Goal: Task Accomplishment & Management: Complete application form

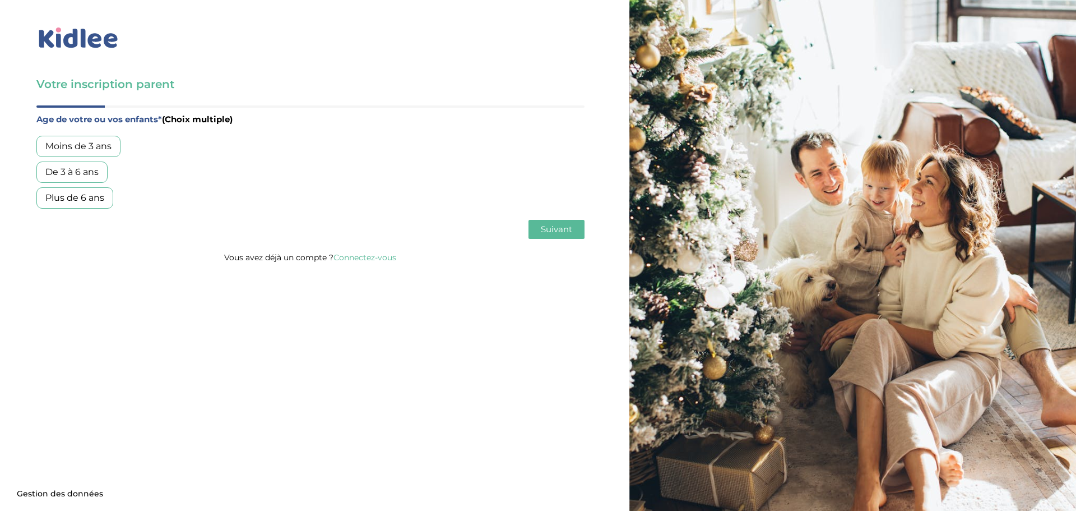
click at [72, 197] on div "Plus de 6 ans" at bounding box center [74, 197] width 77 height 21
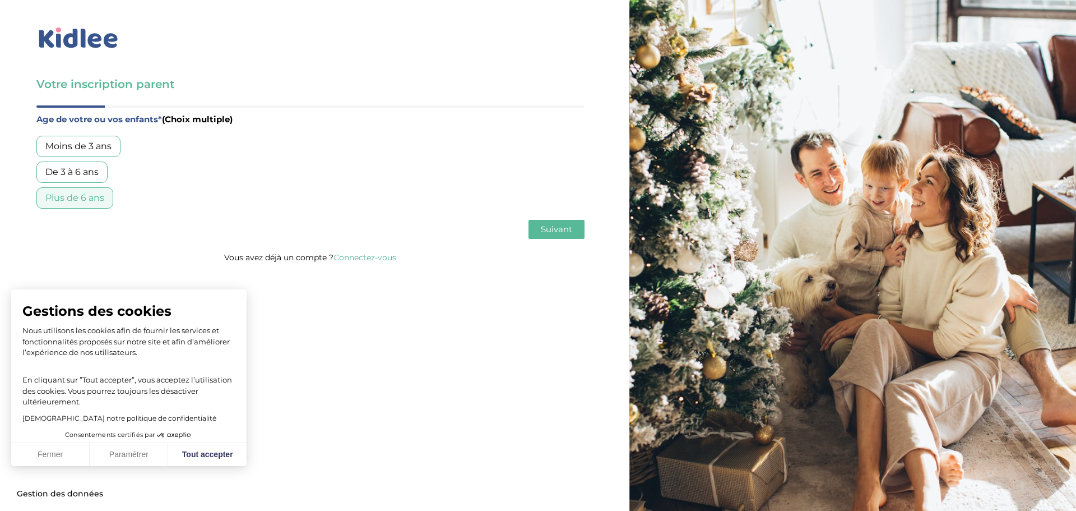
drag, startPoint x: 562, startPoint y: 227, endPoint x: 551, endPoint y: 236, distance: 14.7
click at [560, 228] on span "Suivant" at bounding box center [556, 229] width 31 height 11
click at [90, 146] on div "Garde régulière" at bounding box center [79, 146] width 87 height 21
click at [548, 229] on span "Suivant" at bounding box center [556, 229] width 31 height 11
click at [231, 453] on button "Tout accepter" at bounding box center [207, 455] width 78 height 24
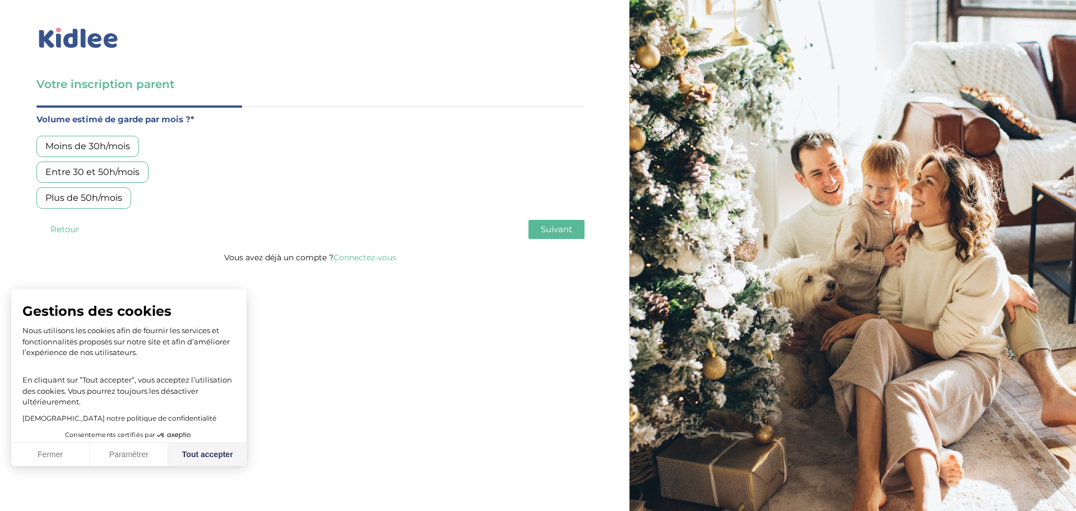
checkbox input "true"
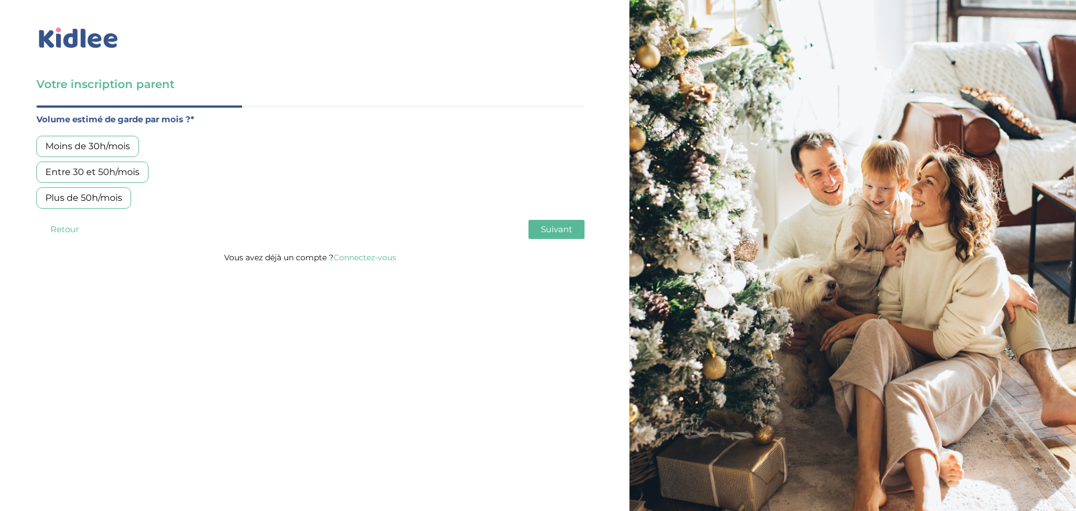
click at [72, 148] on div "Moins de 30h/mois" at bounding box center [87, 146] width 103 height 21
click at [554, 228] on span "Suivant" at bounding box center [556, 229] width 31 height 11
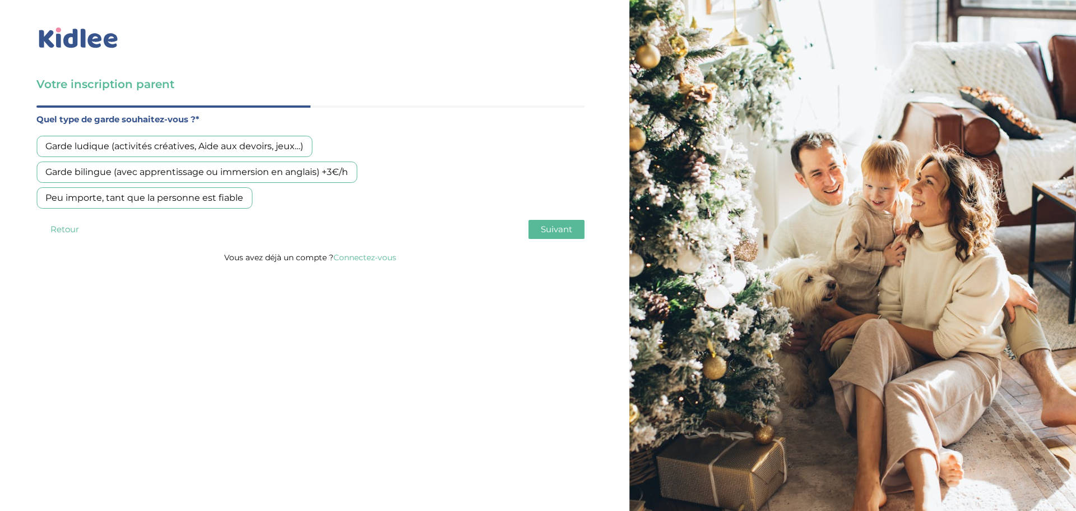
drag, startPoint x: 192, startPoint y: 324, endPoint x: 173, endPoint y: 285, distance: 42.9
click at [191, 322] on div "Votre inscription parent Avant de poursuivre veuillez vérifier que tous les cha…" at bounding box center [538, 255] width 1093 height 511
click at [185, 150] on div "Garde ludique (activités créatives, Aide aux devoirs, jeux…)" at bounding box center [174, 146] width 276 height 21
click at [549, 230] on span "Suivant" at bounding box center [556, 229] width 31 height 11
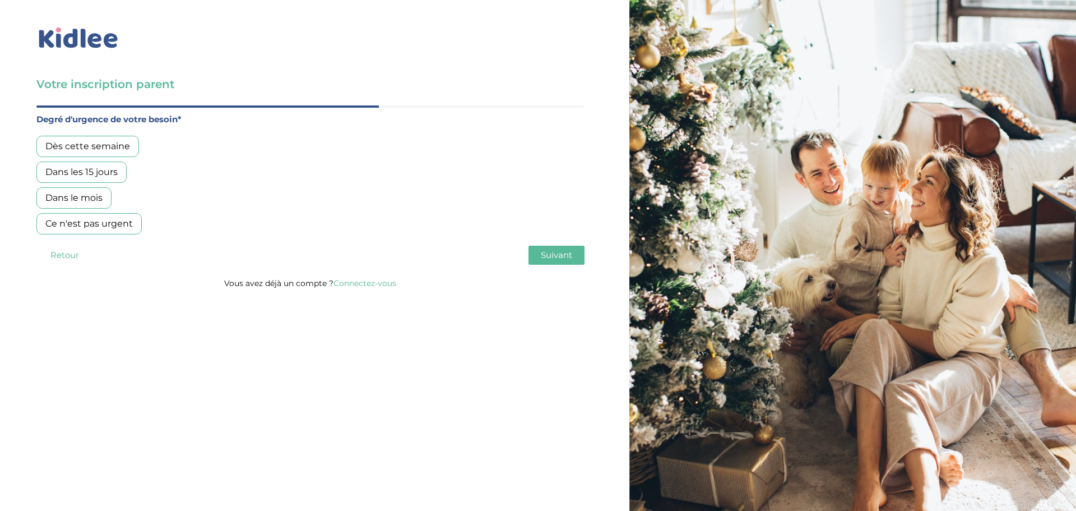
click at [110, 224] on div "Ce n'est pas urgent" at bounding box center [88, 223] width 105 height 21
click at [106, 178] on div "Dans les 15 jours" at bounding box center [81, 171] width 90 height 21
click at [560, 257] on span "Suivant" at bounding box center [556, 254] width 31 height 11
click at [156, 175] on div "Oui, en direct ou via cercle proche" at bounding box center [121, 171] width 170 height 21
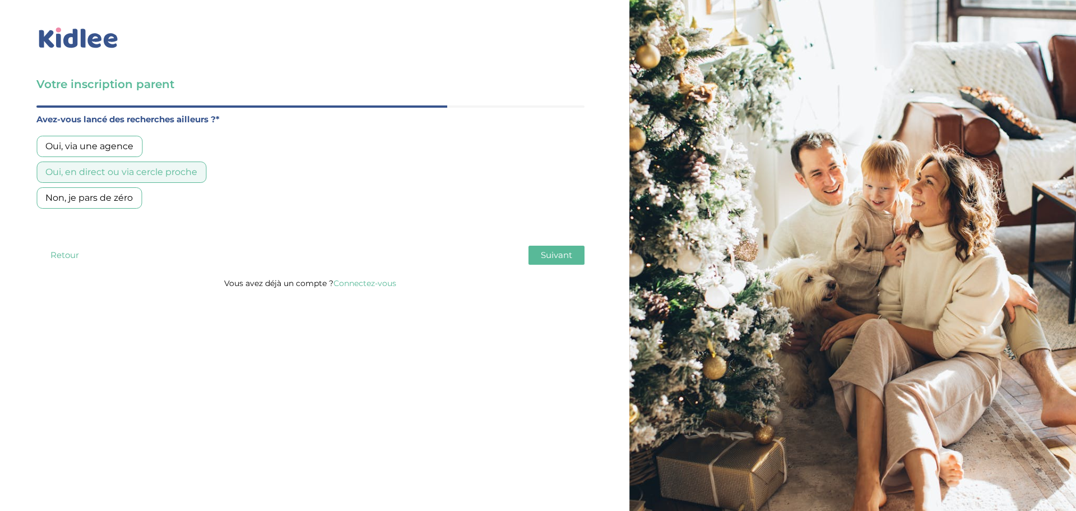
click at [574, 248] on button "Suivant" at bounding box center [557, 255] width 56 height 19
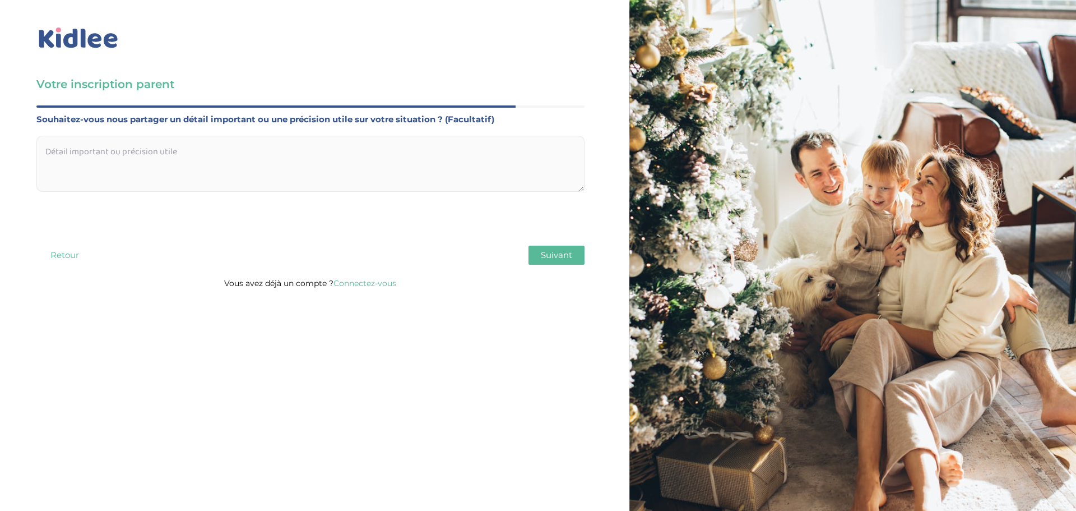
click at [571, 255] on span "Suivant" at bounding box center [556, 254] width 31 height 11
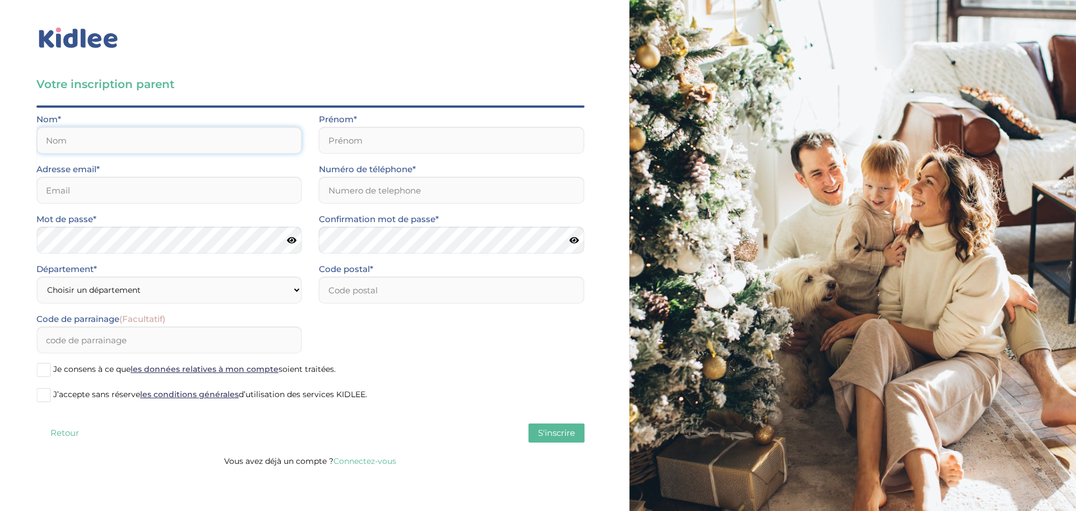
click at [185, 142] on input "text" at bounding box center [169, 140] width 266 height 27
type input "PRADEL"
type input "Fabienne"
type input "[EMAIL_ADDRESS][DOMAIN_NAME]"
type input "0689933489"
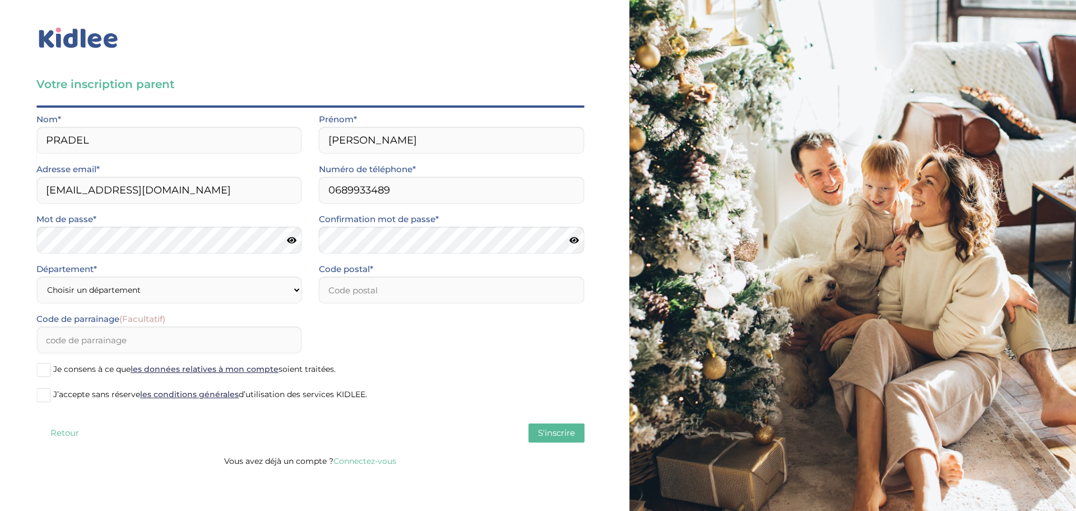
type input "75014"
click at [131, 288] on select "Choisir un département Paris (75) Hauts-de-Seine (92) Yvelines (78) Val-de-Marn…" at bounding box center [169, 289] width 266 height 27
select select "75"
click at [36, 276] on select "Choisir un département Paris (75) Hauts-de-Seine (92) Yvelines (78) Val-de-Marn…" at bounding box center [169, 289] width 266 height 27
click at [89, 394] on span "J’accepte sans réserve les conditions générales d’utilisation des services KIDL…" at bounding box center [210, 394] width 314 height 10
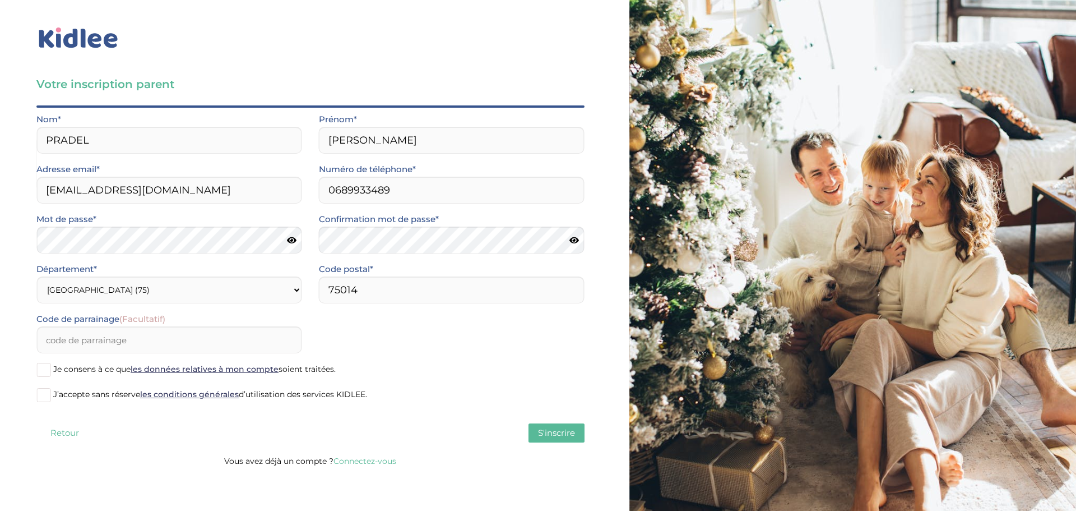
click at [0, 0] on input "J’accepte sans réserve les conditions générales d’utilisation des services KIDL…" at bounding box center [0, 0] width 0 height 0
click at [542, 436] on span "S'inscrire" at bounding box center [556, 432] width 37 height 11
click at [557, 435] on span "S'inscrire" at bounding box center [556, 432] width 37 height 11
click at [87, 368] on span "Je consens à ce que les données relatives à mon compte soient traitées." at bounding box center [194, 369] width 283 height 10
click at [0, 0] on input "Je consens à ce que les données relatives à mon compte soient traitées." at bounding box center [0, 0] width 0 height 0
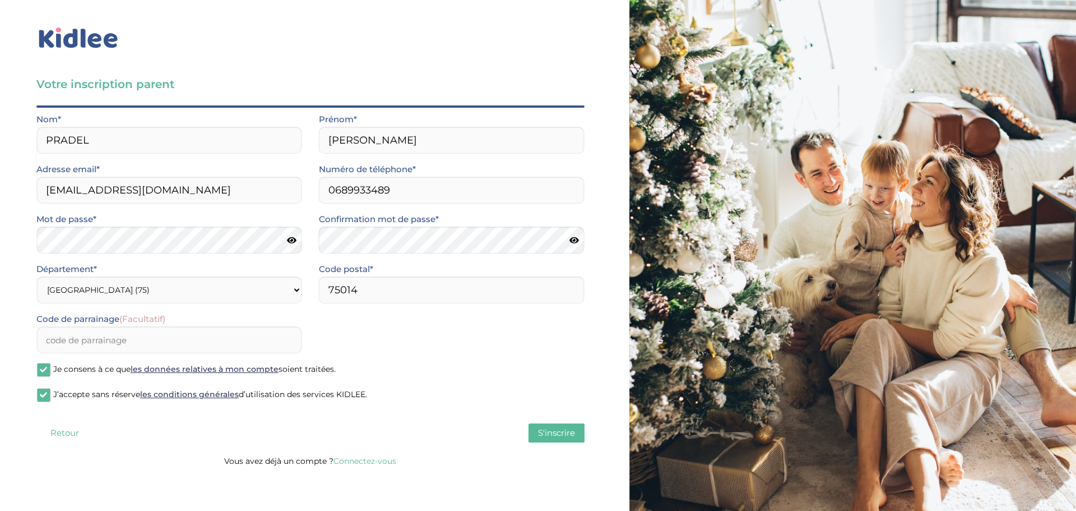
click at [558, 435] on span "S'inscrire" at bounding box center [556, 432] width 37 height 11
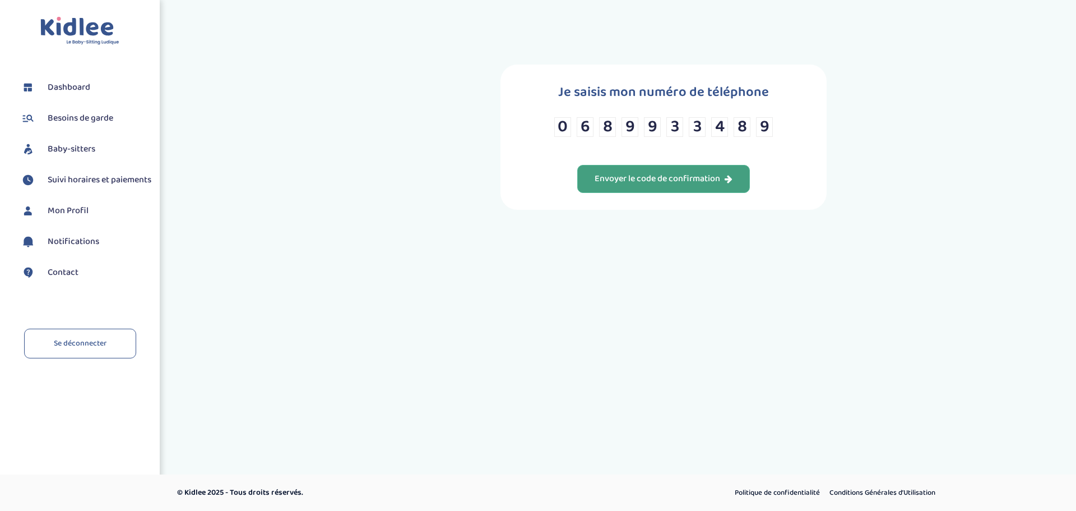
click at [657, 178] on div "Envoyer le code de confirmation" at bounding box center [664, 179] width 138 height 13
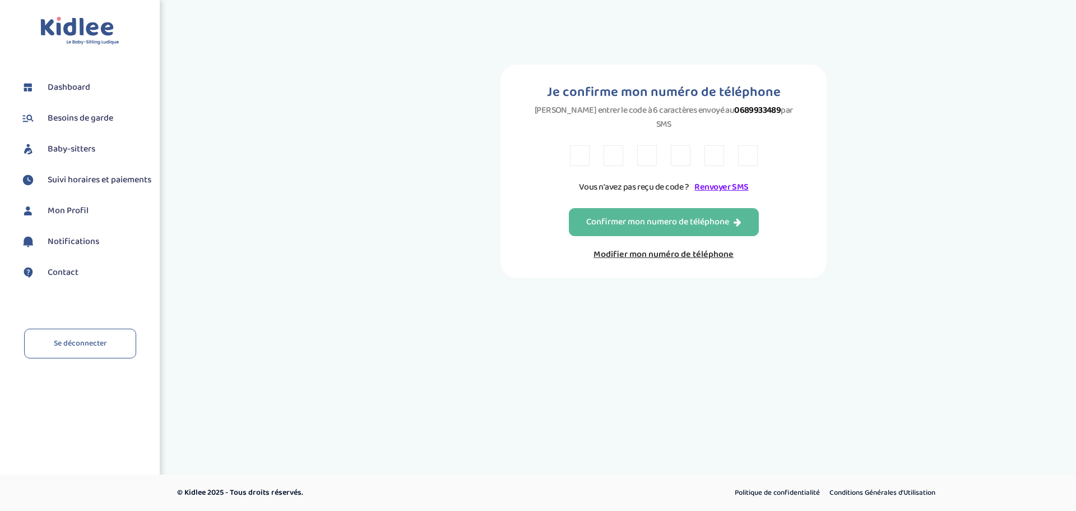
click at [581, 147] on input "text" at bounding box center [580, 155] width 20 height 21
type input "2"
type input "8"
type input "4"
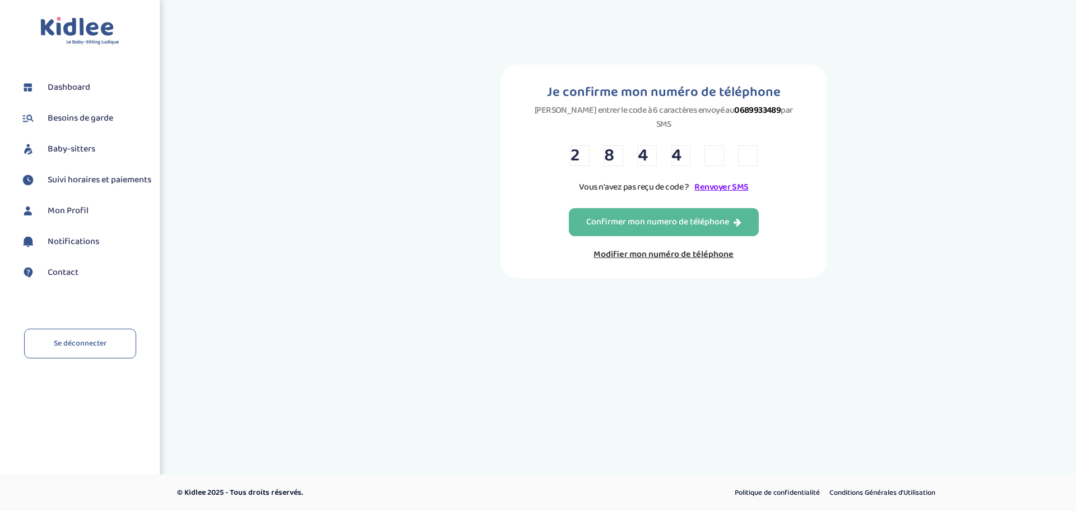
type input "8"
type input "2"
type input "0"
click at [621, 216] on div "Confirmer mon numero de téléphone" at bounding box center [663, 222] width 155 height 13
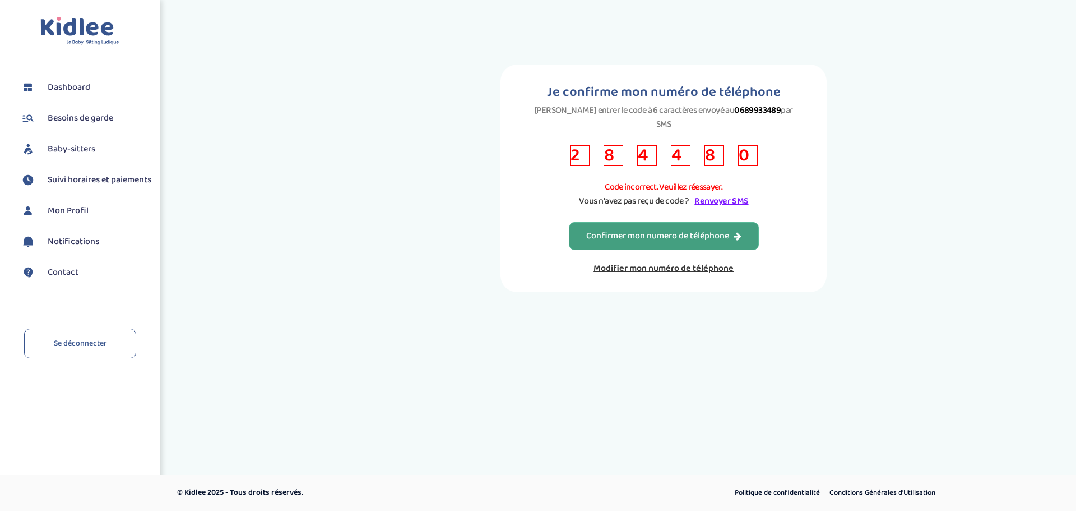
scroll to position [4, 0]
drag, startPoint x: 750, startPoint y: 142, endPoint x: 709, endPoint y: 146, distance: 40.6
click at [709, 146] on div "2 8 4 4 8 0" at bounding box center [664, 155] width 188 height 21
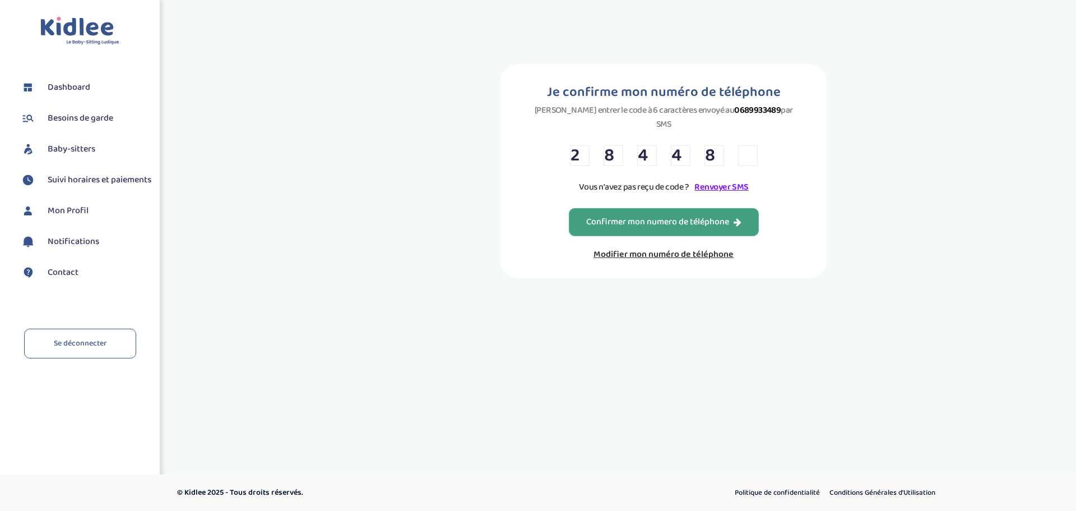
scroll to position [0, 0]
type input "B"
type input "D"
click at [717, 216] on div "Confirmer mon numero de téléphone" at bounding box center [663, 222] width 155 height 13
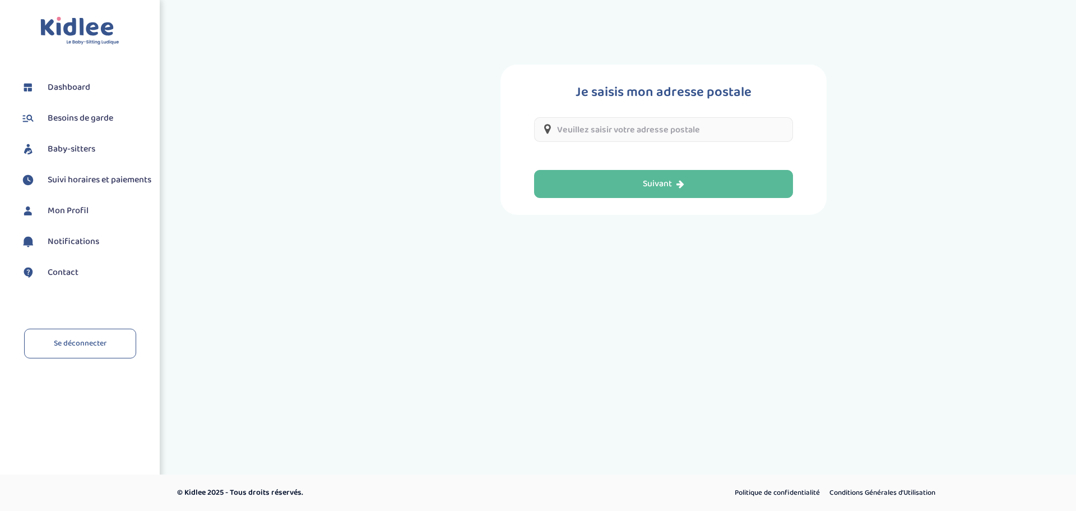
click at [625, 128] on input "text" at bounding box center [663, 129] width 259 height 25
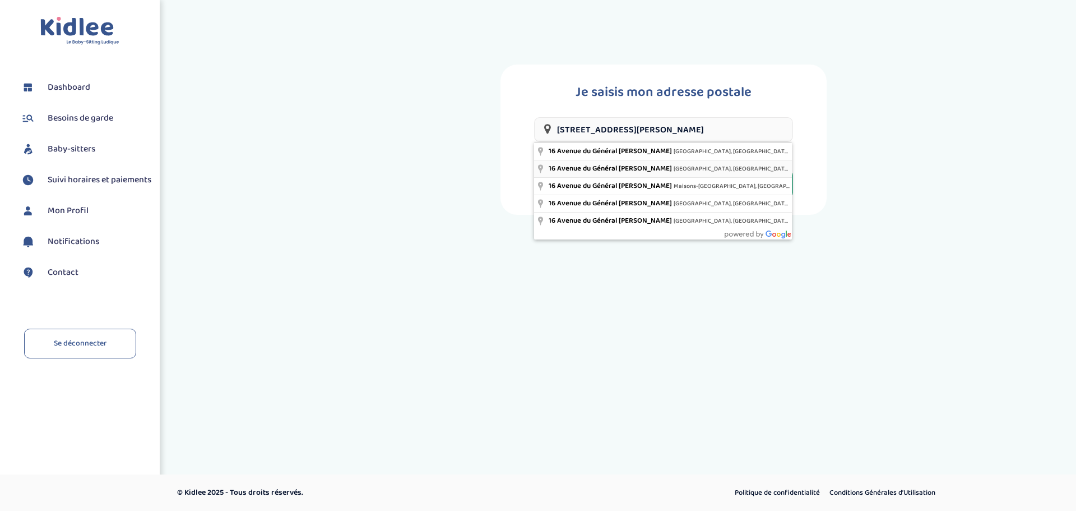
type input "[STREET_ADDRESS][PERSON_NAME]"
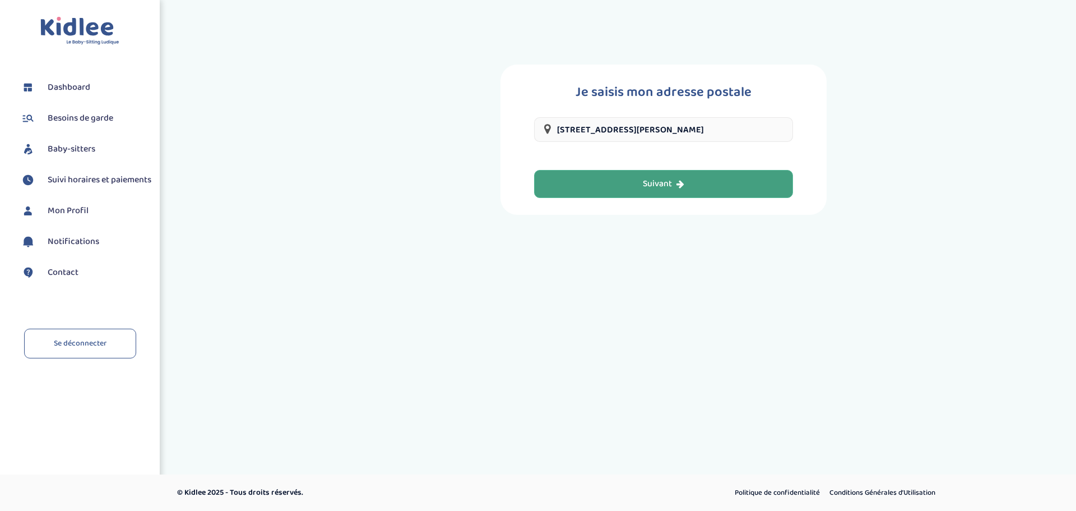
click at [654, 192] on button "Suivant" at bounding box center [663, 184] width 259 height 28
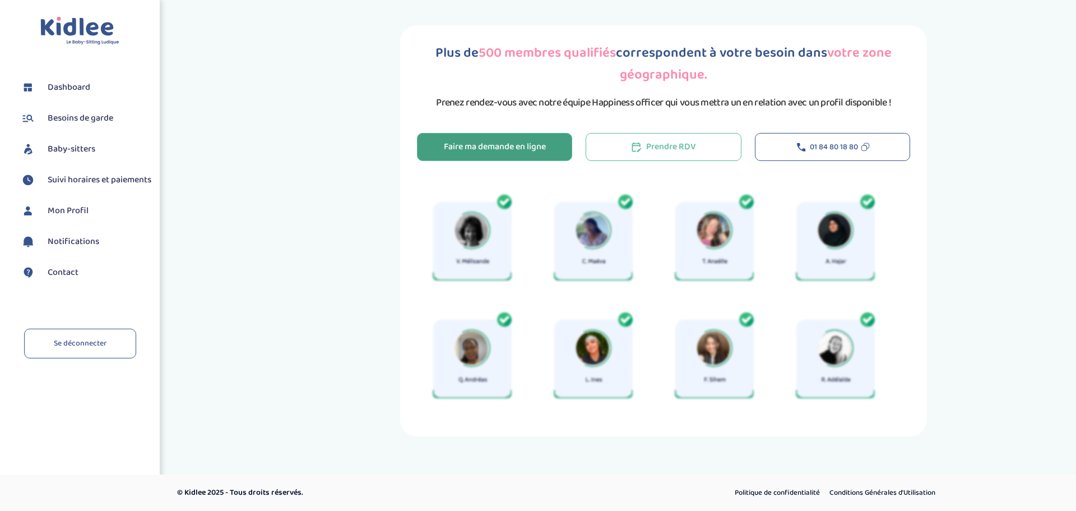
click at [523, 144] on div "Faire ma demande en ligne" at bounding box center [495, 147] width 102 height 13
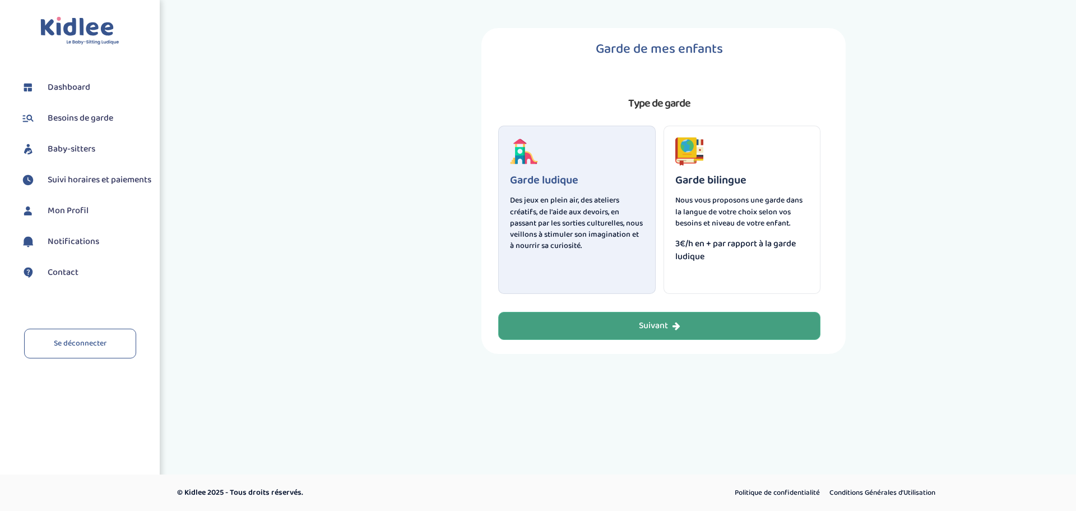
click at [650, 328] on div "Suivant" at bounding box center [659, 326] width 41 height 13
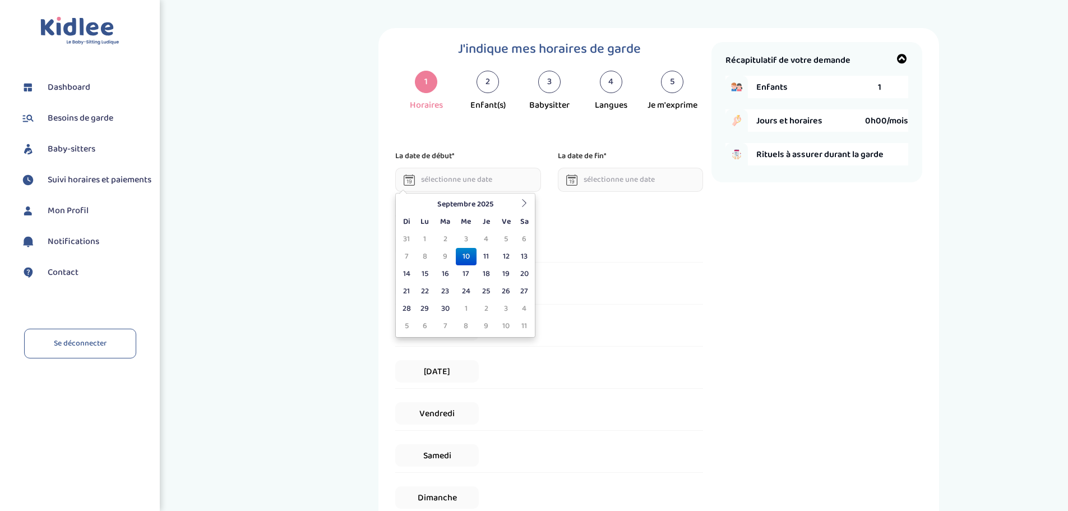
click at [471, 182] on input "text" at bounding box center [468, 180] width 146 height 24
click at [422, 275] on td "15" at bounding box center [425, 273] width 20 height 17
type input "15-09-2025"
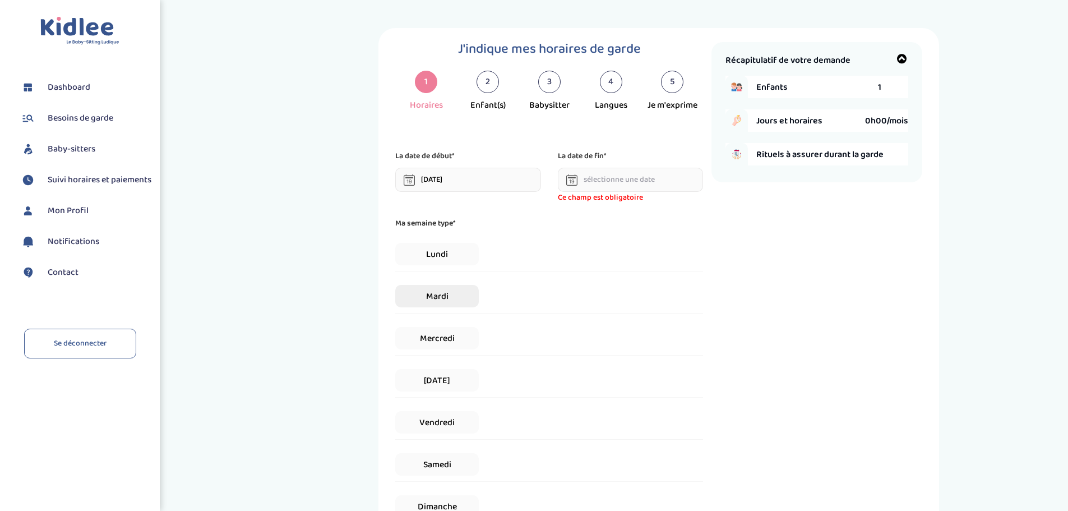
click at [466, 292] on span "Mardi" at bounding box center [436, 296] width 83 height 22
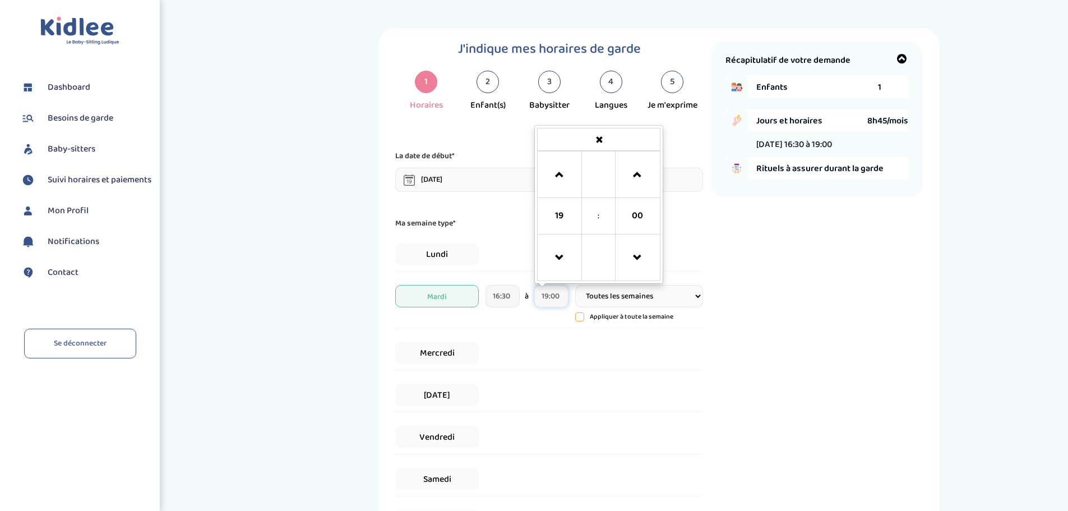
click at [558, 298] on input "19:00" at bounding box center [551, 296] width 34 height 22
click at [561, 173] on span at bounding box center [559, 175] width 30 height 30
click at [558, 252] on span at bounding box center [559, 258] width 30 height 30
click at [634, 252] on span at bounding box center [637, 258] width 30 height 30
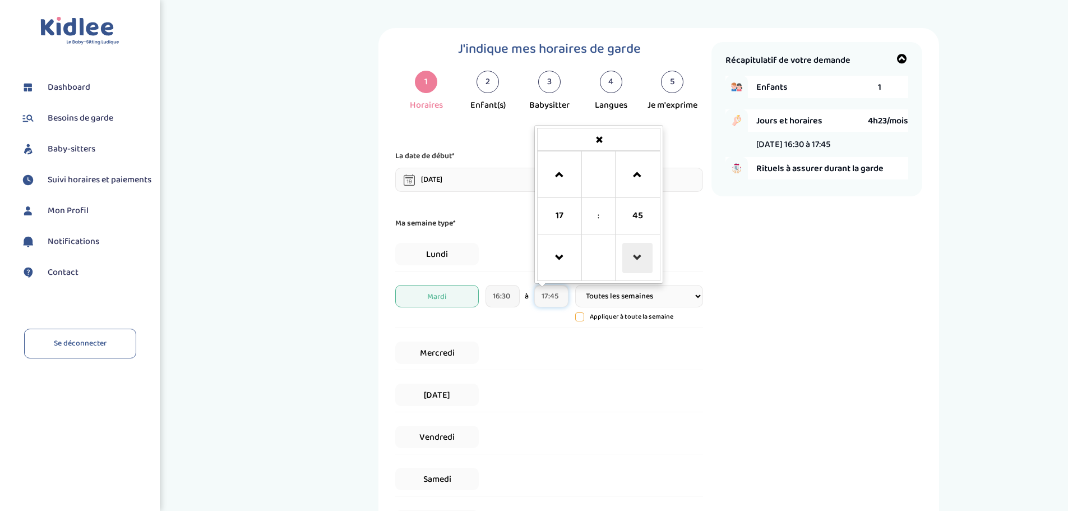
click at [634, 252] on span at bounding box center [637, 258] width 30 height 30
click at [634, 174] on span at bounding box center [637, 175] width 30 height 30
click at [564, 260] on span at bounding box center [559, 258] width 30 height 30
click at [554, 258] on span at bounding box center [559, 258] width 30 height 30
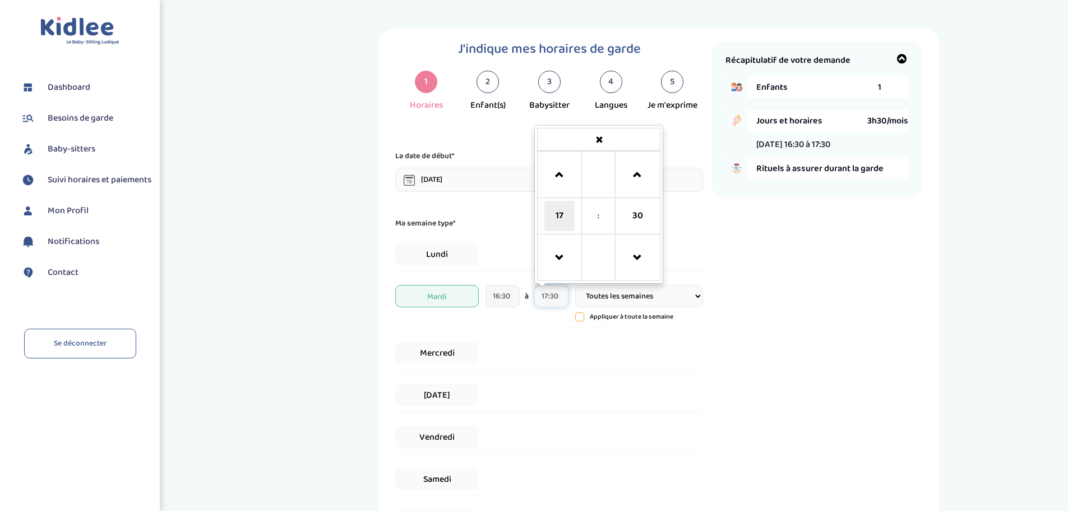
click at [557, 220] on span "17" at bounding box center [559, 216] width 30 height 30
click at [616, 248] on td "18" at bounding box center [614, 248] width 31 height 21
type input "18:30"
click at [669, 368] on div "Mercredi" at bounding box center [549, 353] width 308 height 34
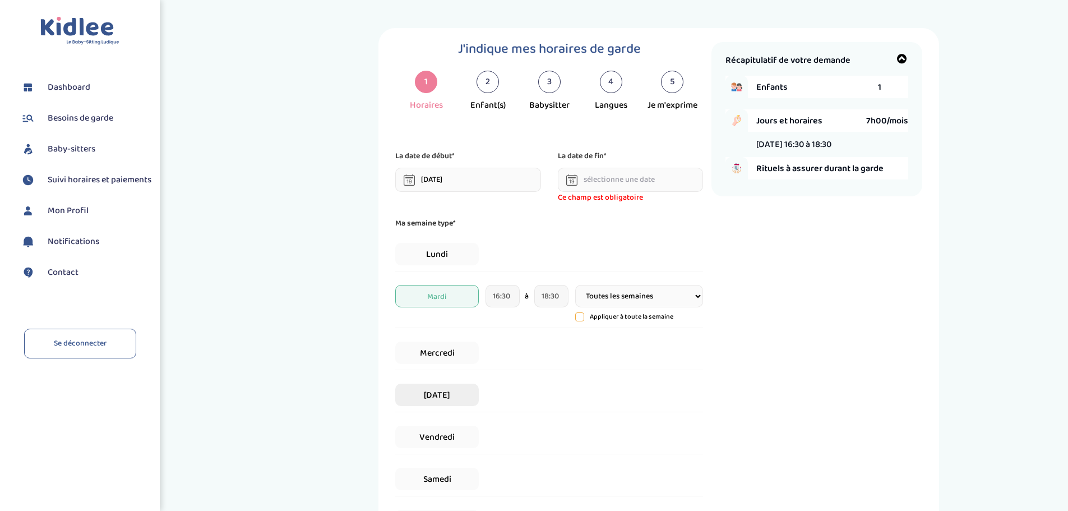
click at [443, 396] on span "Jeudi" at bounding box center [436, 394] width 83 height 22
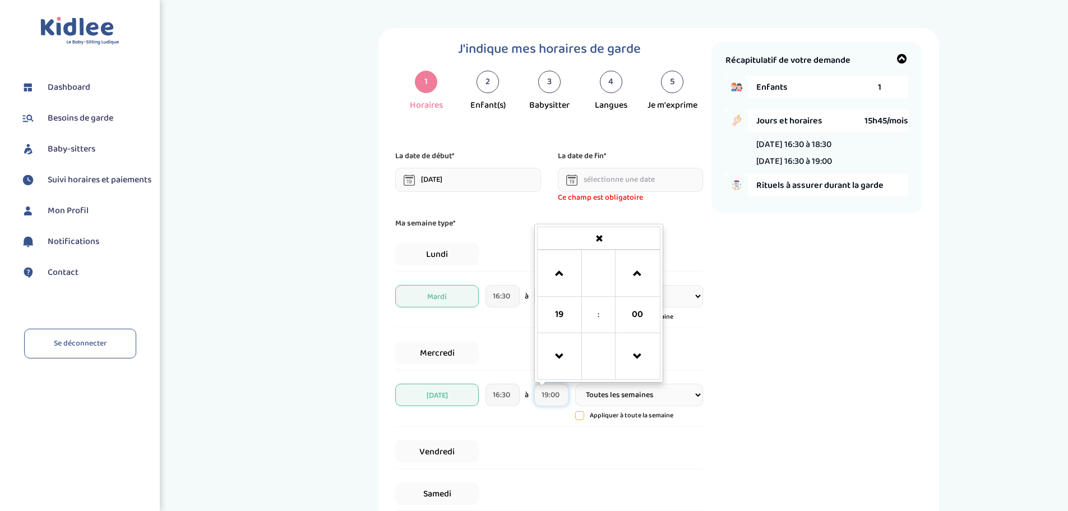
click at [547, 393] on input "19:00" at bounding box center [551, 394] width 34 height 22
click at [564, 360] on span at bounding box center [559, 356] width 30 height 30
click at [639, 319] on span "00" at bounding box center [637, 314] width 30 height 30
click at [613, 366] on td "30" at bounding box center [614, 361] width 31 height 36
type input "18:30"
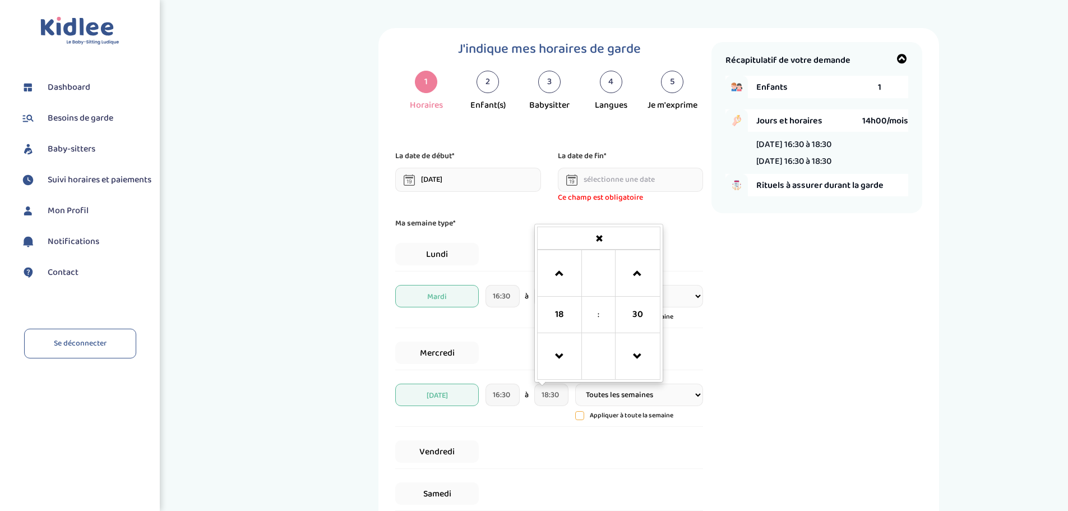
click at [907, 332] on div "Récapitulatif de votre demande Enfants 1 Jours et horaires 14h00/mois Mardi 16:…" at bounding box center [816, 348] width 211 height 612
click at [442, 455] on span "Vendredi" at bounding box center [436, 451] width 83 height 22
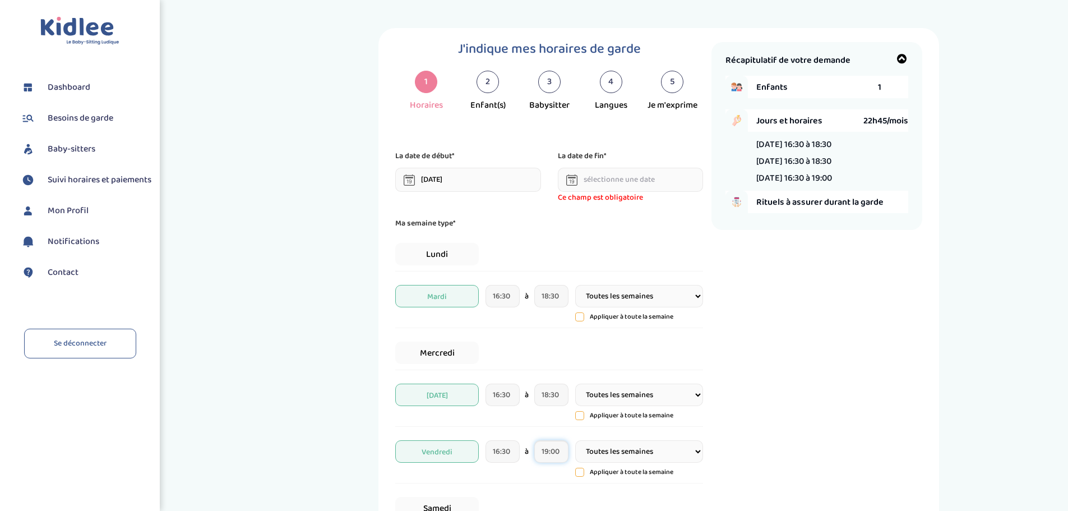
click at [557, 451] on input "19:00" at bounding box center [551, 451] width 34 height 22
click at [562, 426] on span at bounding box center [559, 413] width 30 height 30
click at [635, 376] on span "00" at bounding box center [637, 371] width 30 height 30
click at [617, 423] on td "30" at bounding box center [614, 418] width 31 height 36
type input "18:30"
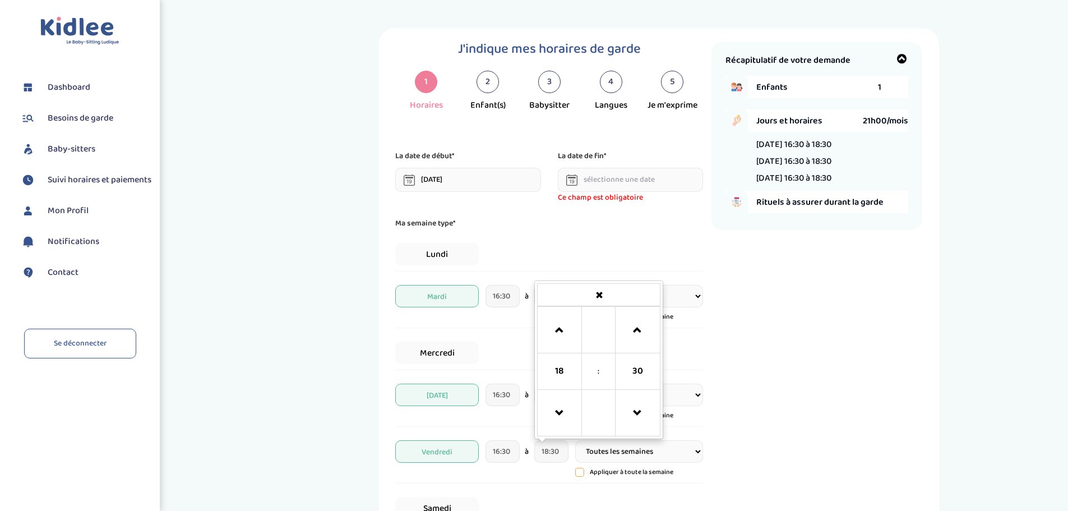
click at [870, 345] on div "Récapitulatif de votre demande Enfants 1 Jours et horaires 21h00/mois Mardi 16:…" at bounding box center [816, 355] width 211 height 626
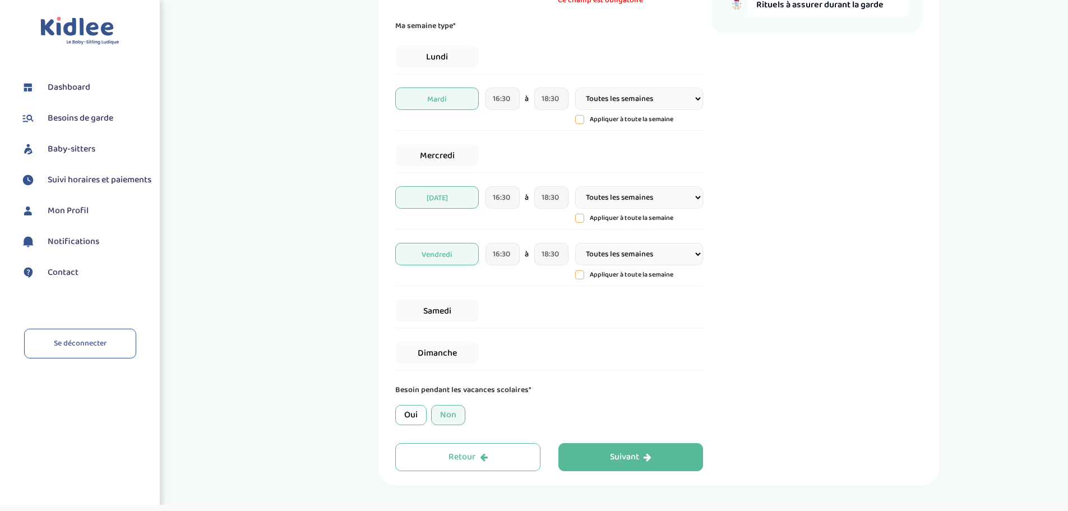
scroll to position [224, 0]
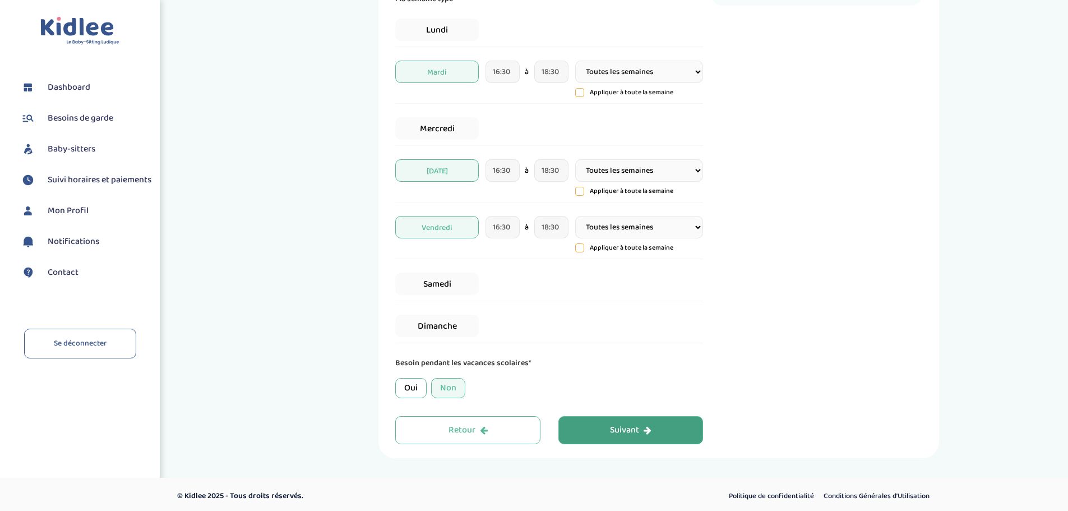
click at [614, 427] on div "Suivant" at bounding box center [630, 430] width 41 height 13
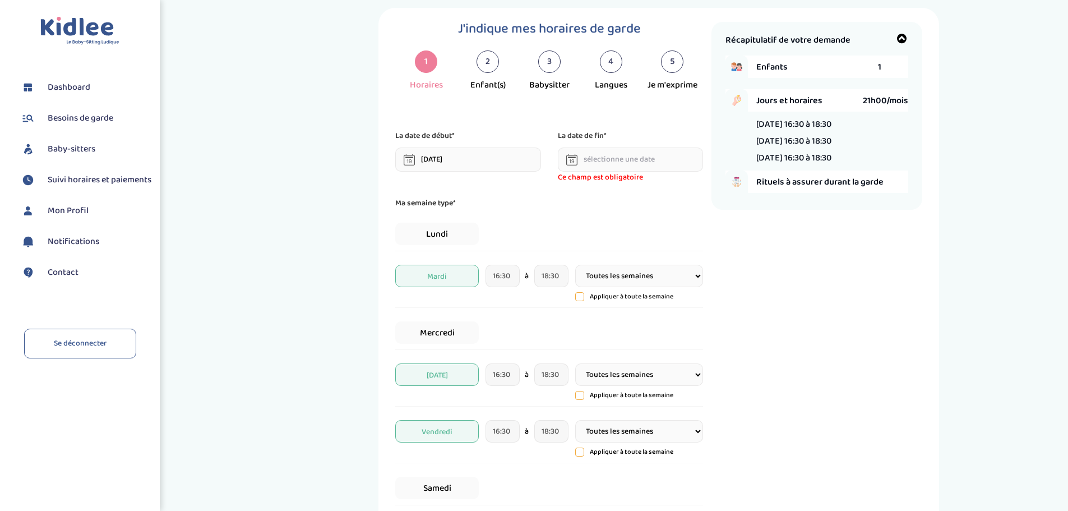
scroll to position [0, 0]
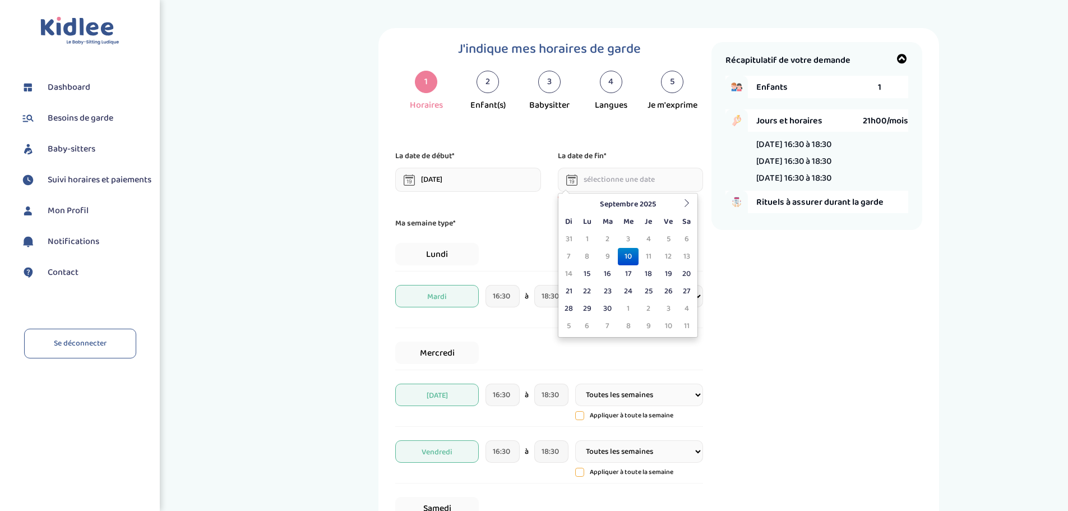
click at [651, 182] on input "text" at bounding box center [631, 180] width 146 height 24
click at [688, 200] on icon at bounding box center [687, 203] width 8 height 8
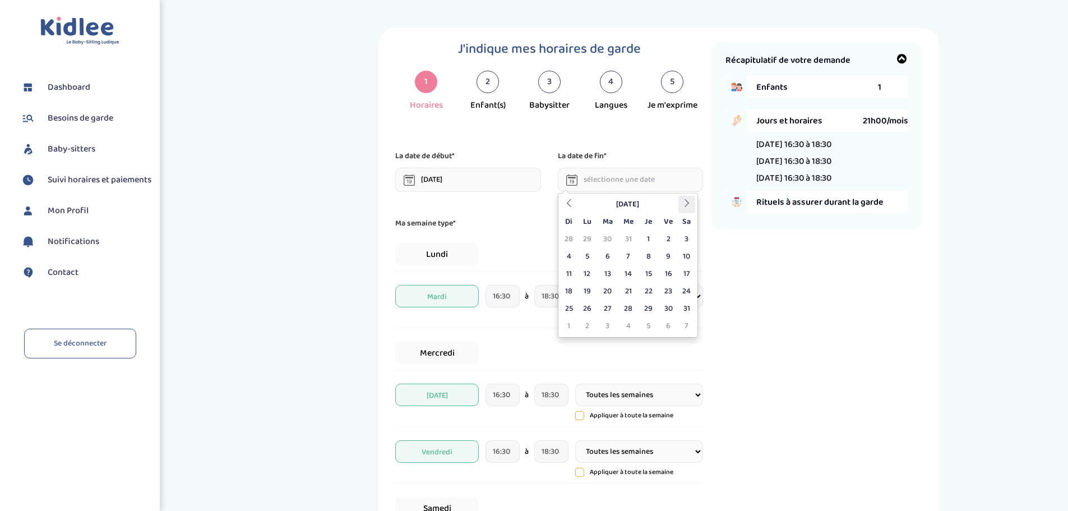
click at [688, 200] on icon at bounding box center [687, 203] width 8 height 8
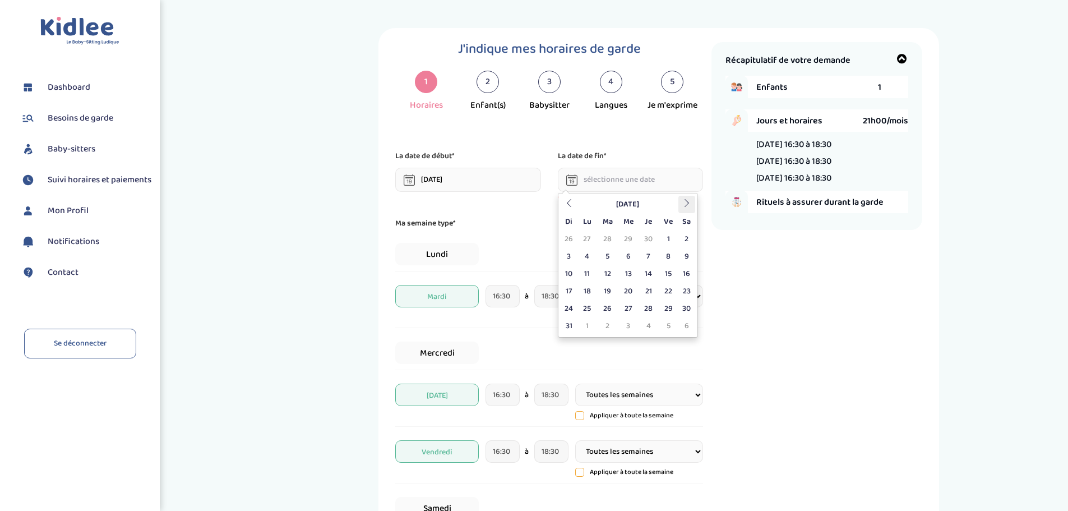
click at [688, 200] on icon at bounding box center [687, 203] width 8 height 8
click at [651, 237] on td "2" at bounding box center [649, 238] width 20 height 17
type input "02-07-2026"
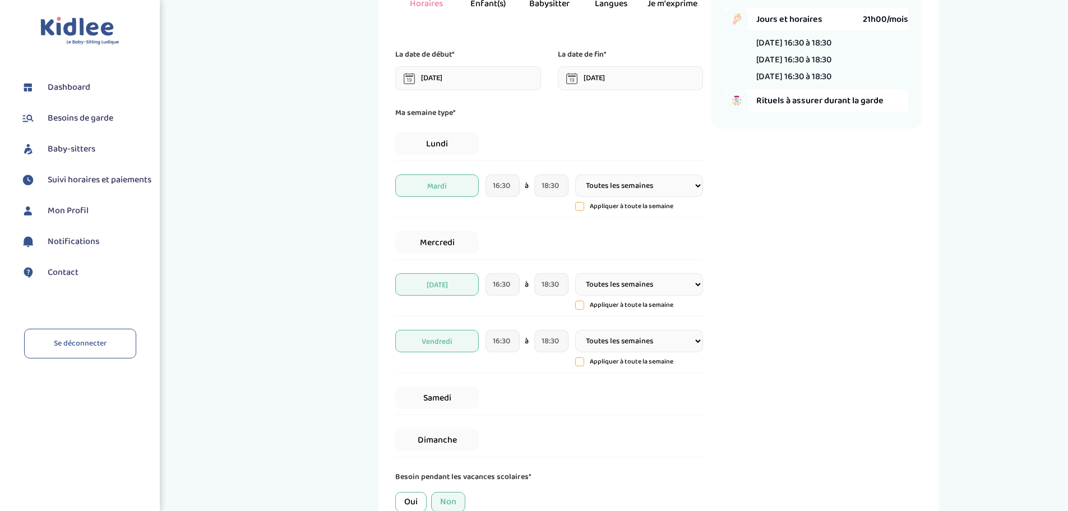
scroll to position [219, 0]
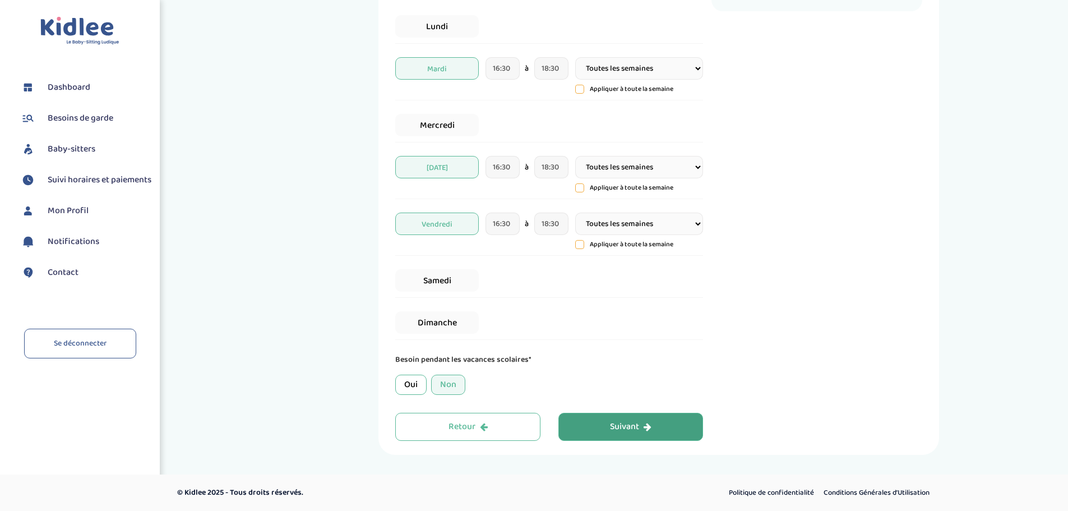
click at [643, 427] on div "Suivant" at bounding box center [630, 426] width 41 height 13
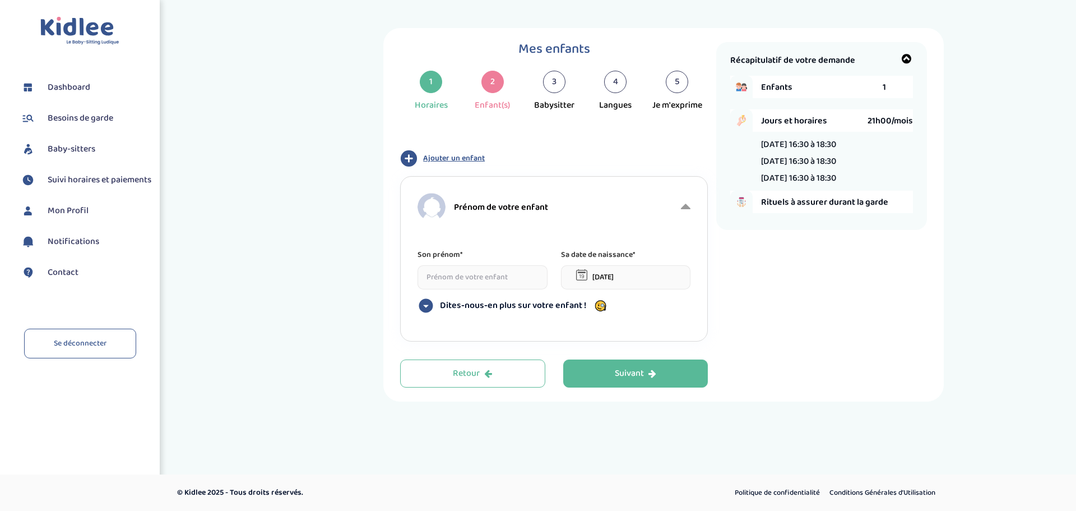
click at [463, 276] on input at bounding box center [483, 277] width 130 height 24
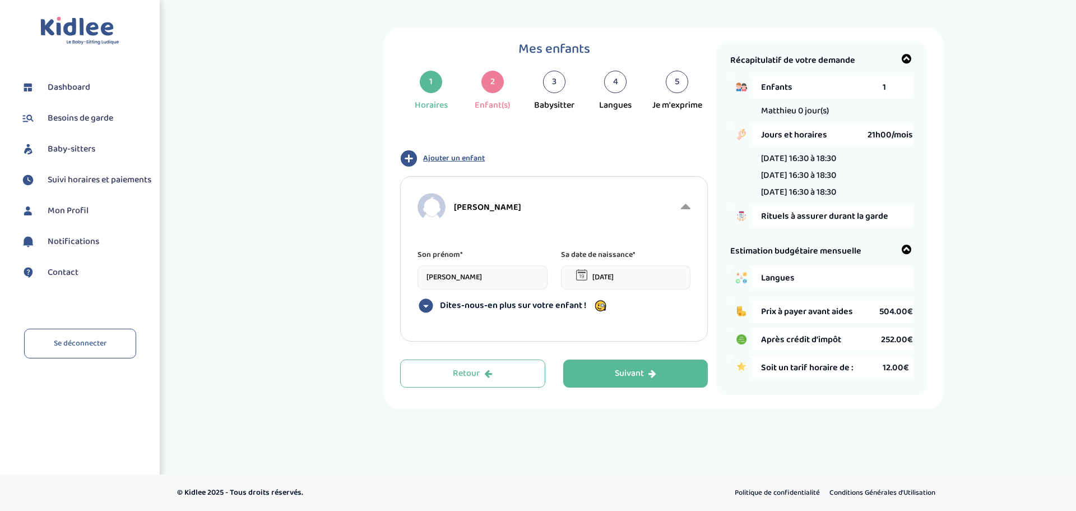
type input "Matthieu"
click at [649, 280] on input "10-09-2025" at bounding box center [626, 277] width 130 height 24
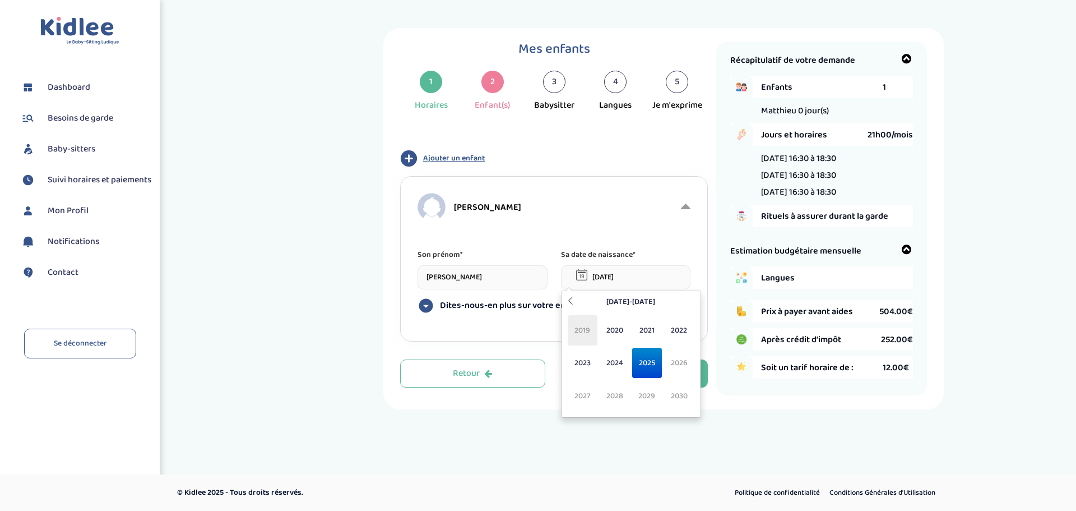
click at [587, 329] on span "2019" at bounding box center [583, 330] width 30 height 30
click at [655, 331] on span "Mar" at bounding box center [647, 330] width 30 height 30
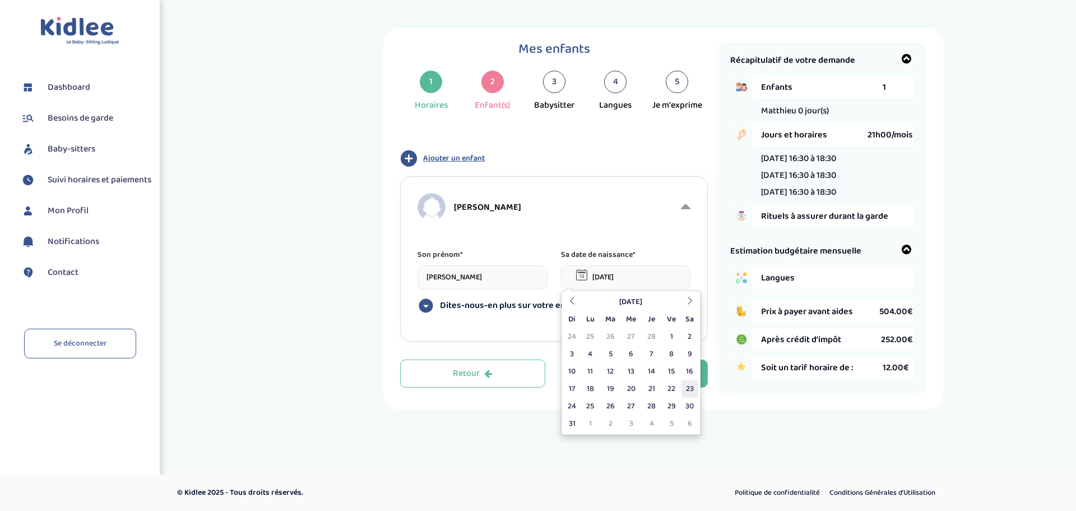
click at [691, 391] on td "23" at bounding box center [690, 388] width 17 height 17
type input "23-03-2019"
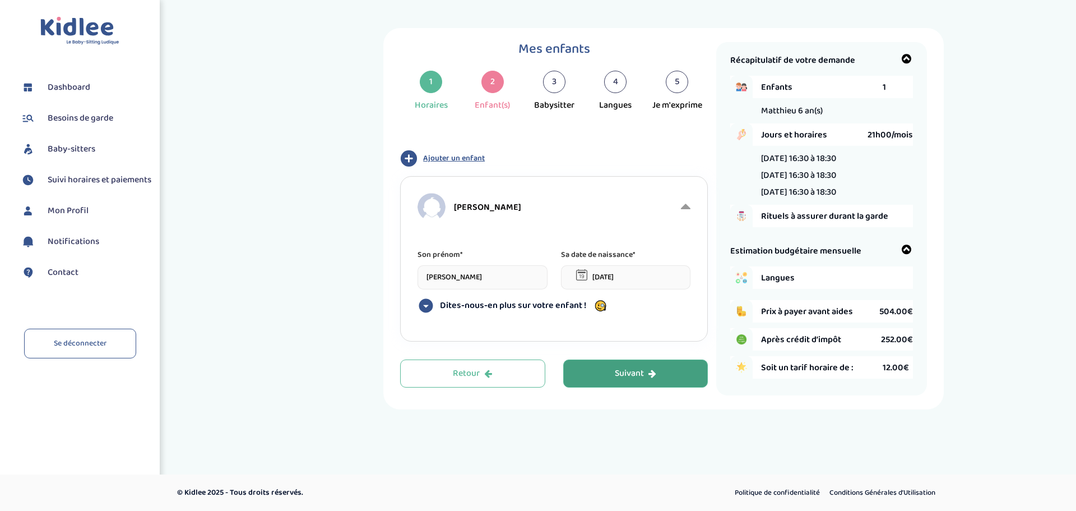
click at [618, 372] on div "Suivant" at bounding box center [635, 373] width 41 height 13
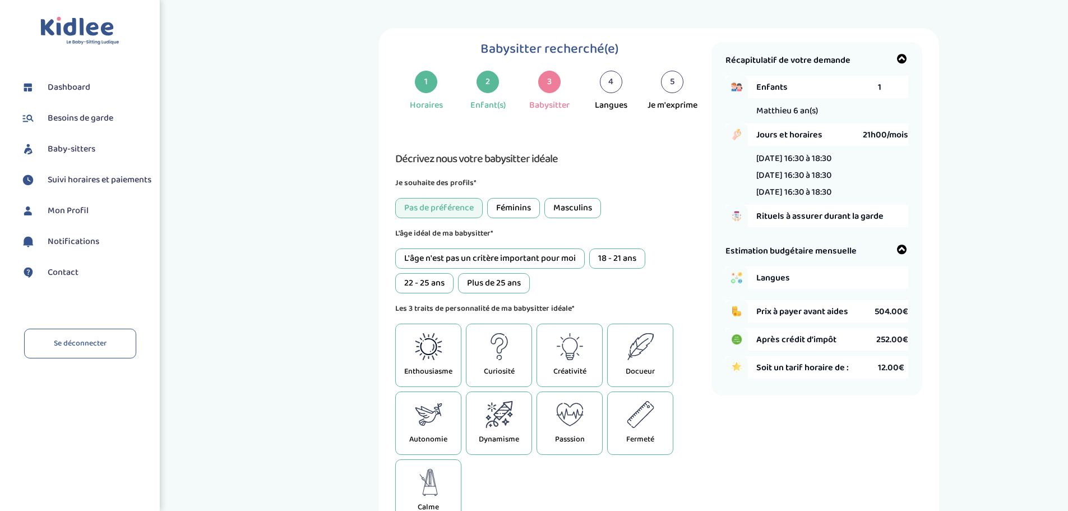
click at [525, 259] on div "L'âge n'est pas un critère important pour moi" at bounding box center [490, 258] width 190 height 20
click at [440, 368] on p "Enthousiasme" at bounding box center [428, 372] width 48 height 12
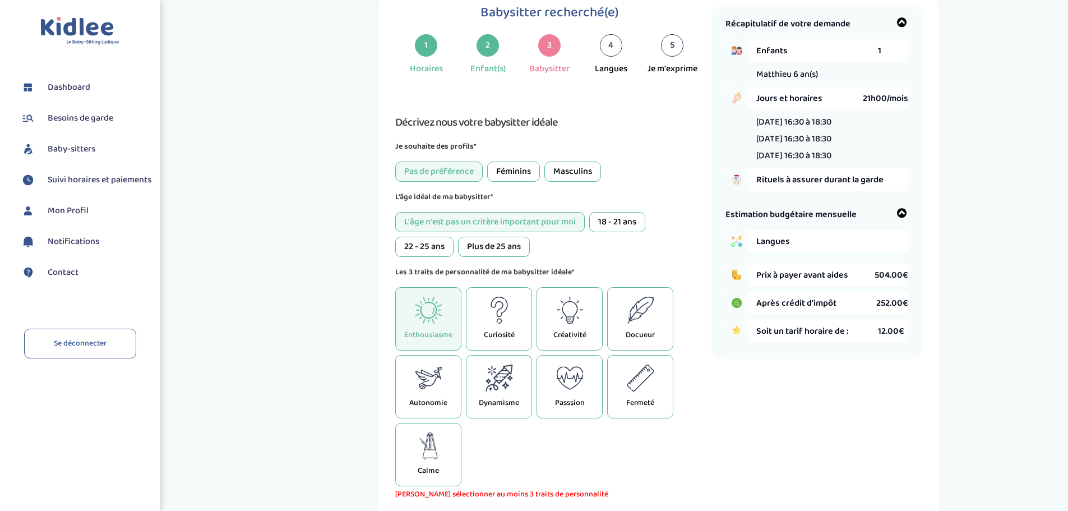
scroll to position [112, 0]
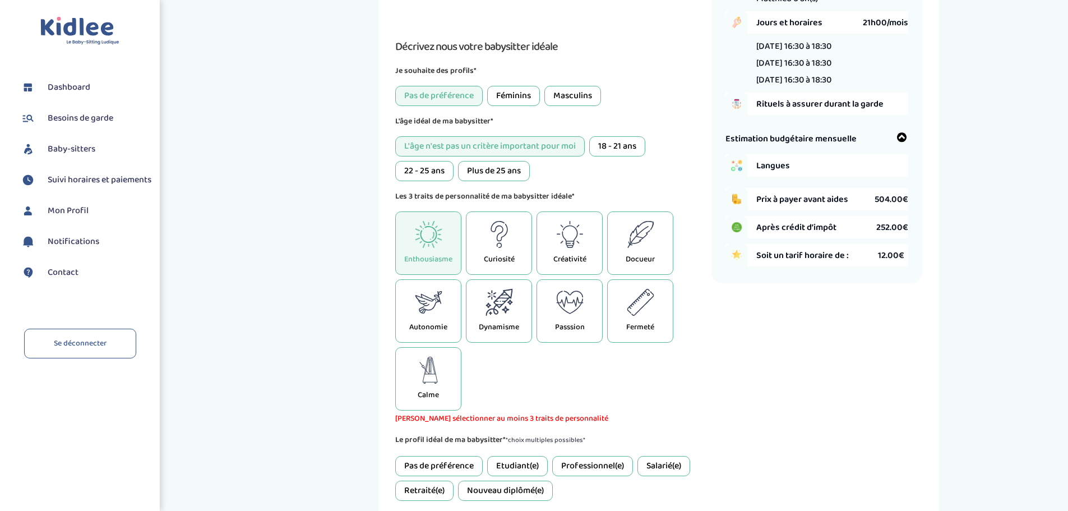
click at [505, 313] on icon at bounding box center [499, 302] width 27 height 27
click at [443, 387] on div "Calme" at bounding box center [428, 378] width 66 height 63
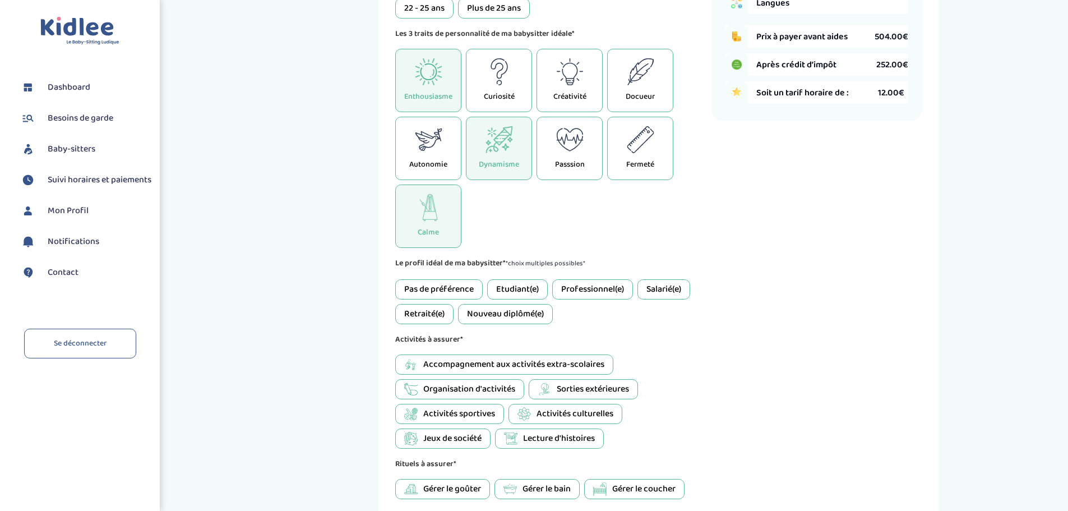
scroll to position [280, 0]
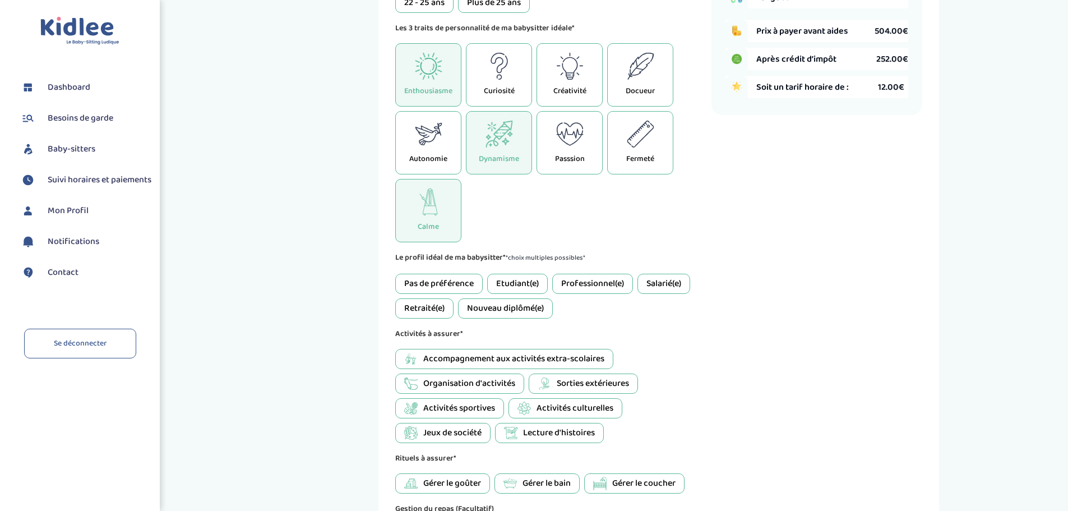
click at [529, 285] on div "Etudiant(e)" at bounding box center [517, 284] width 61 height 20
click at [522, 358] on span "Accompagnement aux activités extra-scolaires" at bounding box center [513, 358] width 181 height 13
click at [584, 383] on span "Sorties extérieures" at bounding box center [593, 383] width 72 height 13
click at [451, 433] on span "Jeux de société" at bounding box center [452, 432] width 58 height 13
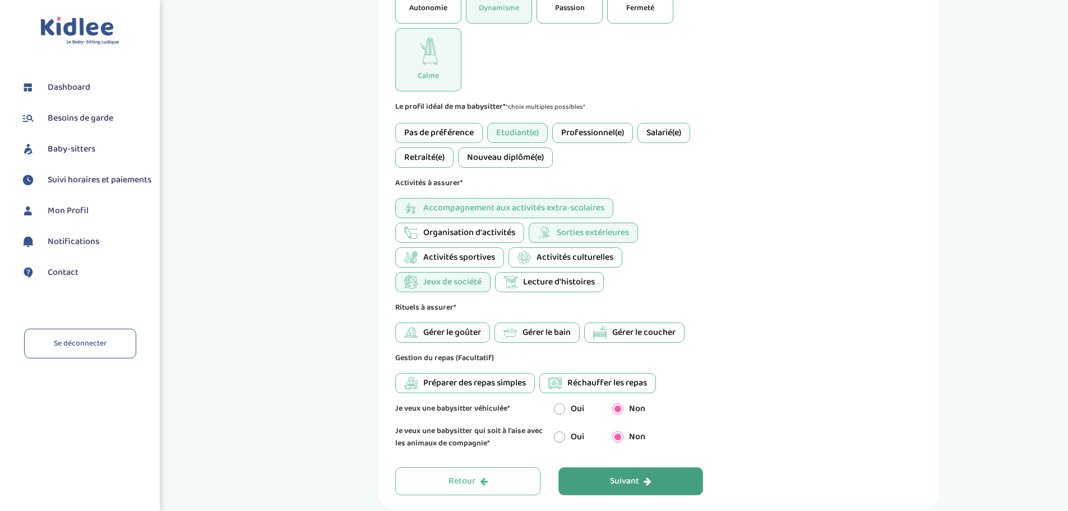
scroll to position [449, 0]
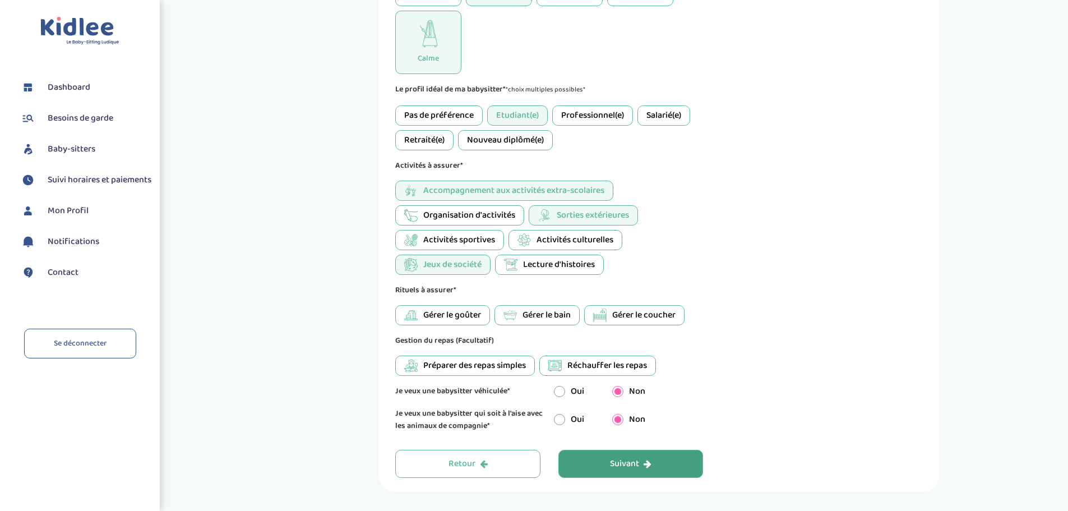
click at [461, 319] on span "Gérer le goûter" at bounding box center [452, 314] width 58 height 13
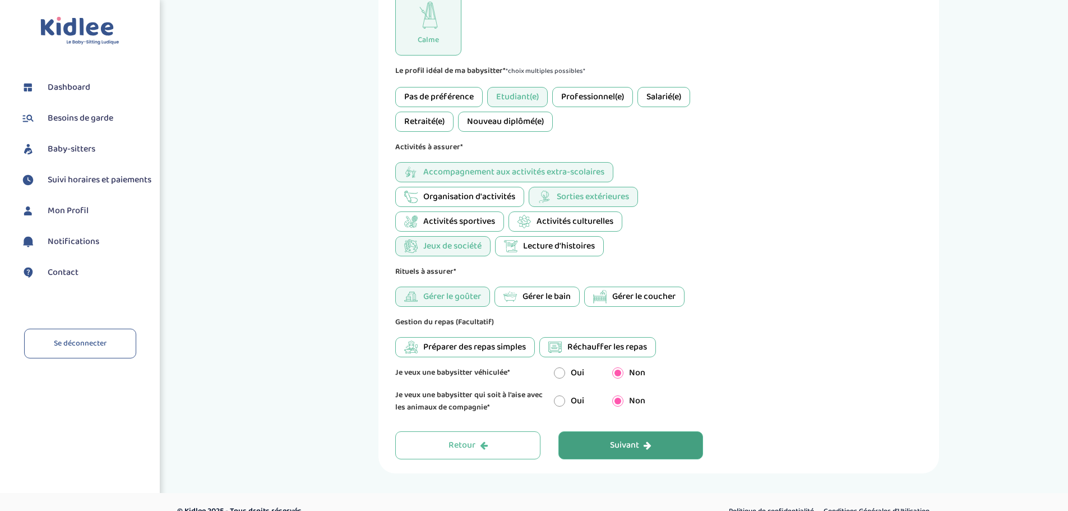
scroll to position [486, 0]
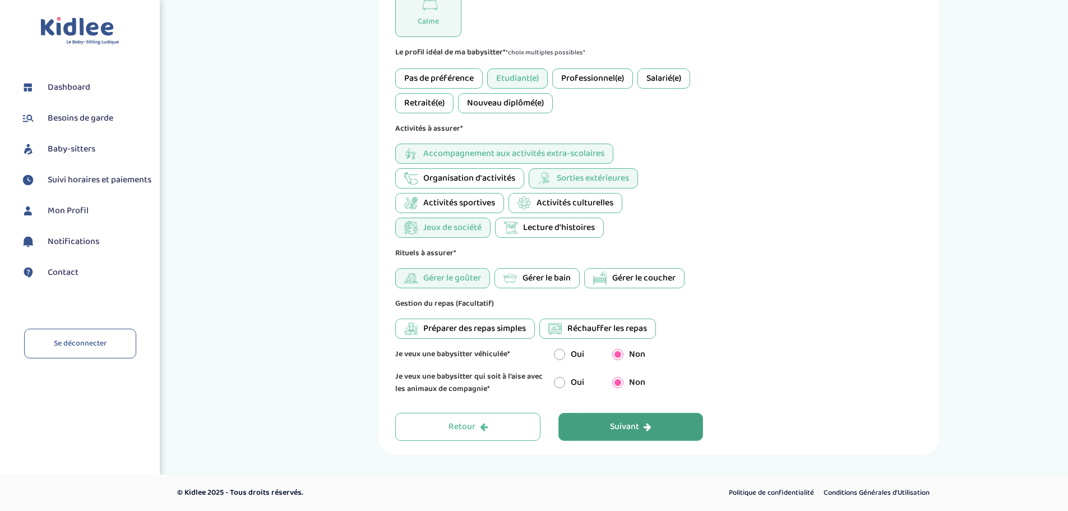
click at [590, 426] on button "Suivant" at bounding box center [630, 427] width 145 height 28
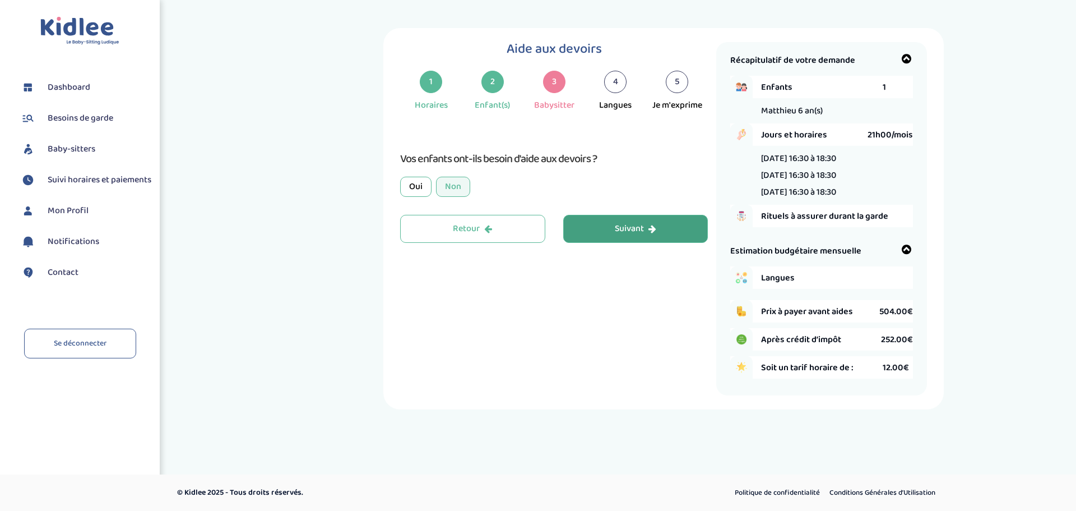
click at [618, 227] on div "Suivant" at bounding box center [635, 229] width 41 height 13
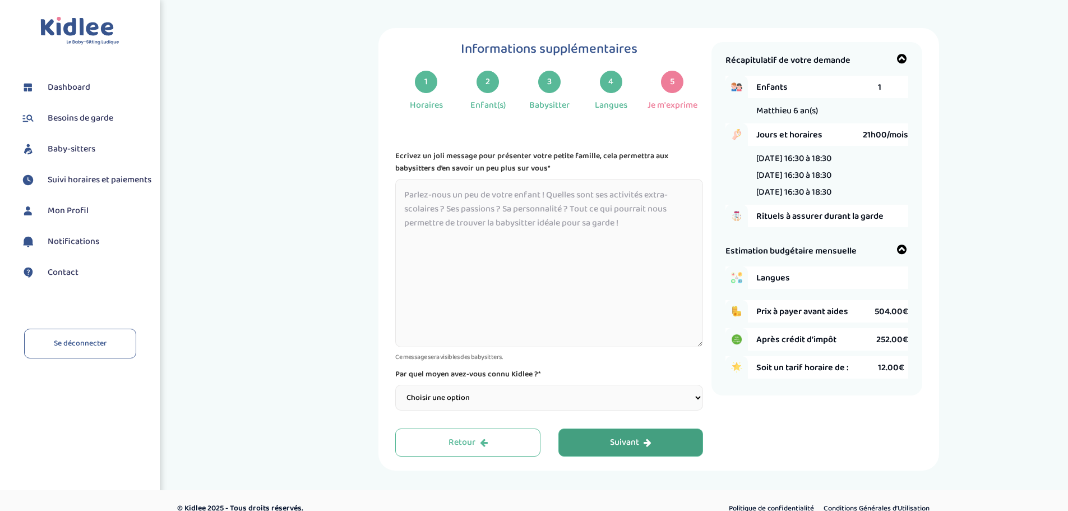
click at [475, 197] on textarea at bounding box center [549, 263] width 308 height 168
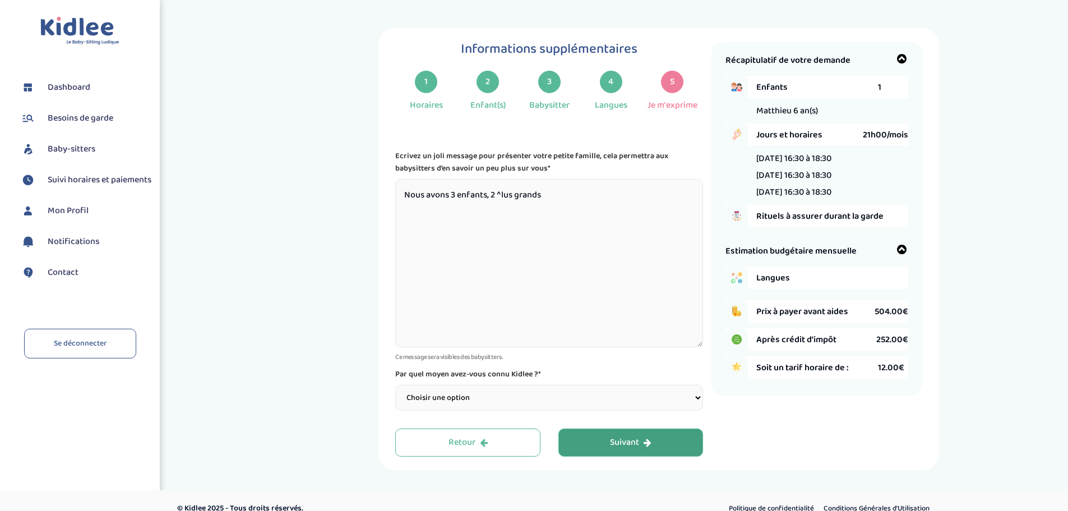
click at [498, 191] on textarea "Nous avons 3 enfants, 2 ^lus grands" at bounding box center [549, 263] width 308 height 168
click at [500, 193] on textarea "Nous avons 3 enfants, 2 ^lus grands" at bounding box center [549, 263] width 308 height 168
click at [547, 196] on textarea "Nous avons 3 enfants, 2 plus grands" at bounding box center [549, 263] width 308 height 168
type textarea "Nous avons 3 enfants, 2 plus grands de 19 et 16 ans et un petit dernier de 6 an…"
click at [600, 399] on select "Choisir une option Bouche à Oreille Google Plateforme Gens de confiance Faceboo…" at bounding box center [549, 398] width 308 height 26
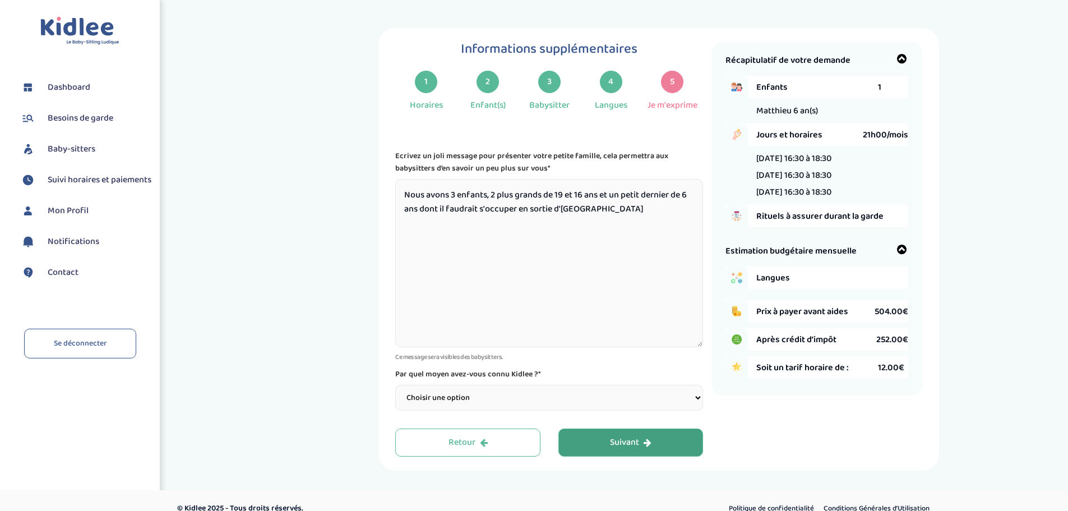
select select "3"
click at [395, 385] on select "Choisir une option Bouche à Oreille Google Plateforme Gens de confiance Faceboo…" at bounding box center [549, 398] width 308 height 26
click at [636, 446] on div "Suivant" at bounding box center [630, 442] width 41 height 13
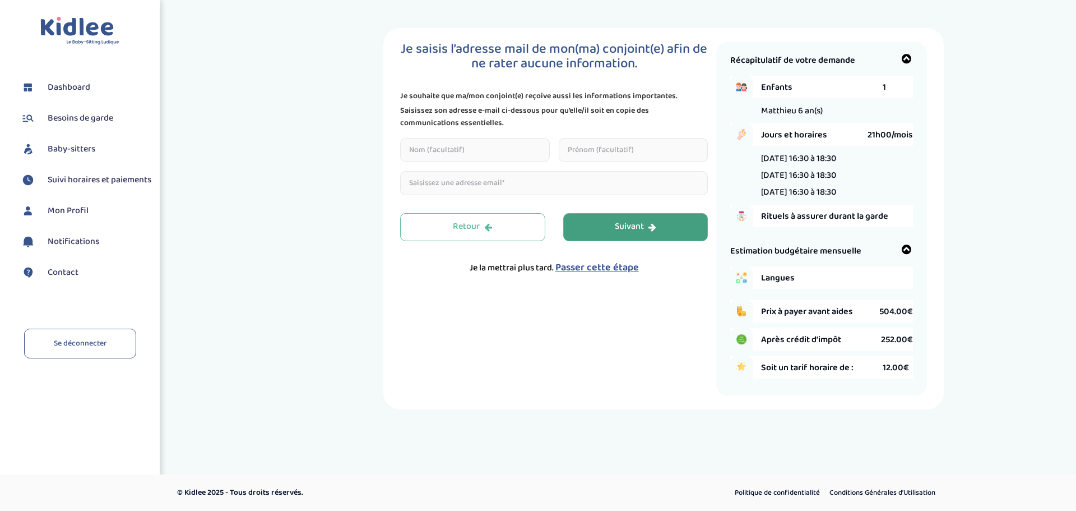
click at [598, 230] on button "Suivant" at bounding box center [635, 227] width 145 height 28
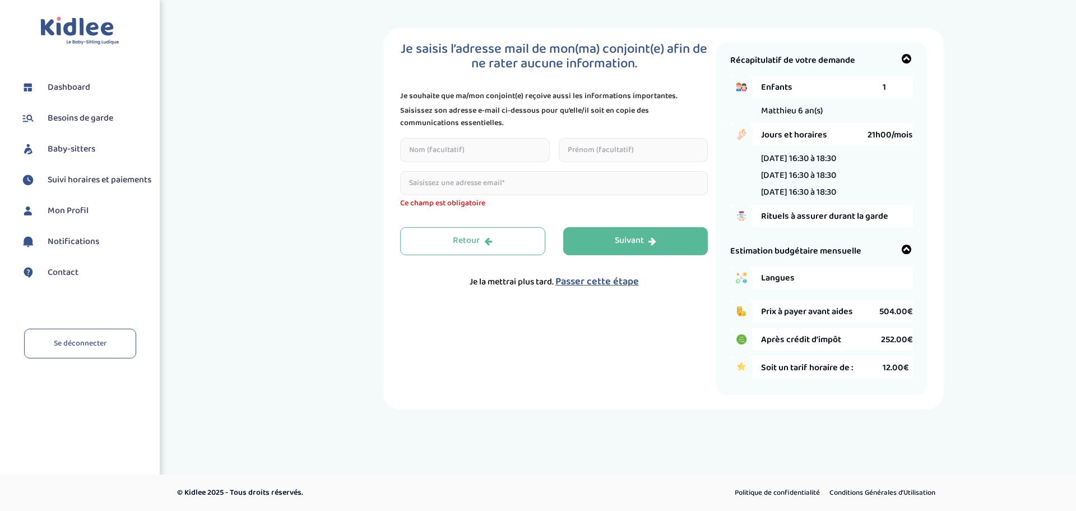
click at [470, 184] on input "email" at bounding box center [554, 183] width 308 height 24
type input "[EMAIL_ADDRESS][DOMAIN_NAME]"
type input "PRADEL"
type input "Fabienne"
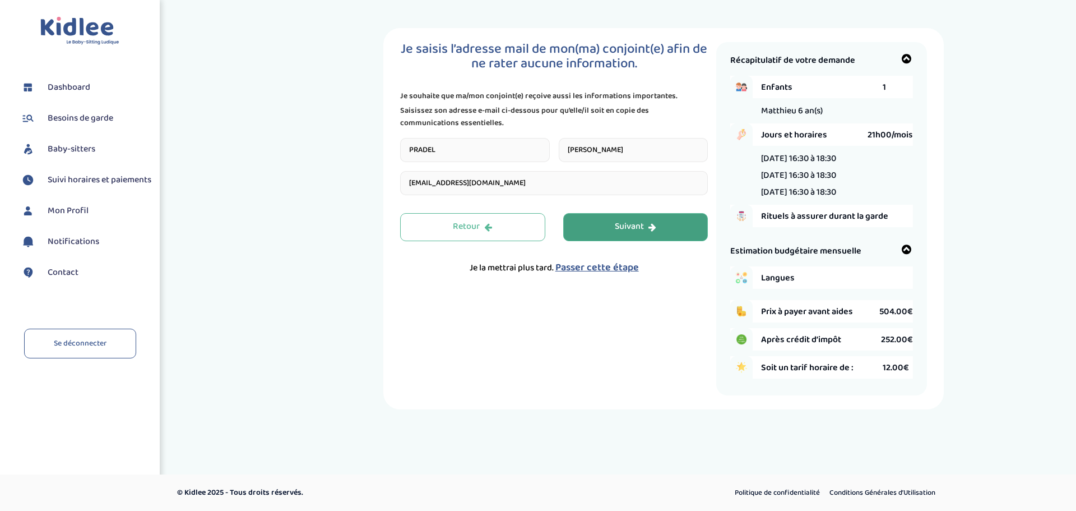
click at [592, 235] on button "Suivant" at bounding box center [635, 227] width 145 height 28
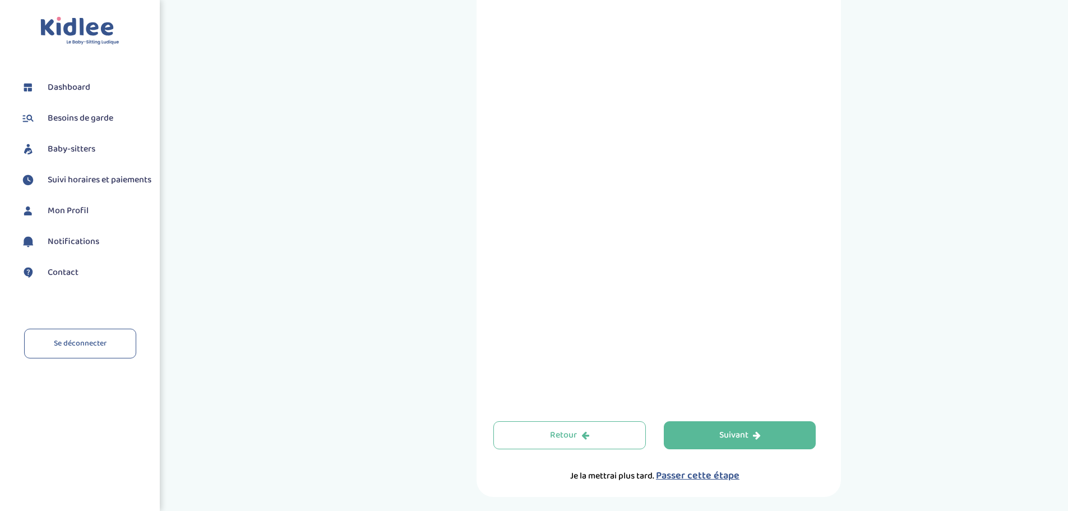
scroll to position [280, 0]
click at [702, 433] on button "Suivant" at bounding box center [740, 434] width 153 height 28
